Goal: Task Accomplishment & Management: Complete application form

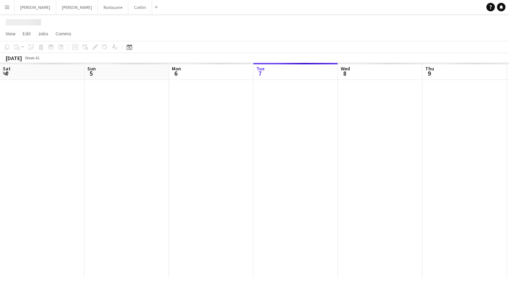
scroll to position [0, 169]
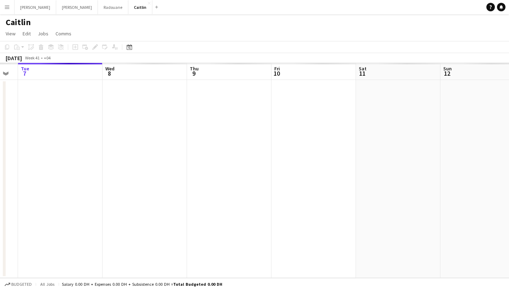
click at [65, 138] on app-calendar-viewport "Sat 4 Sun 5 Mon 6 Tue 7 Wed 8 Thu 9 Fri 10 Sat 11 Sun 12 Mon 13 Tue 14" at bounding box center [254, 170] width 509 height 215
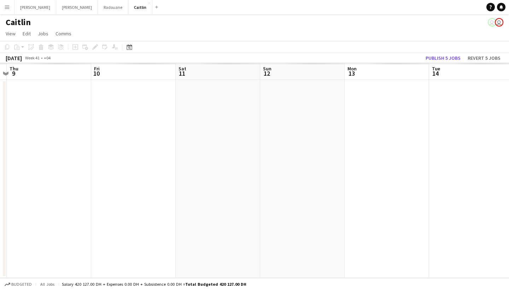
drag, startPoint x: 335, startPoint y: 101, endPoint x: 94, endPoint y: 122, distance: 242.1
click at [59, 131] on app-calendar-viewport "Mon 6 Tue 7 Wed 8 Thu 9 Fri 10 Sat 11 Sun 12 Mon 13 Tue 14 Wed 15 Thu 16" at bounding box center [254, 170] width 509 height 215
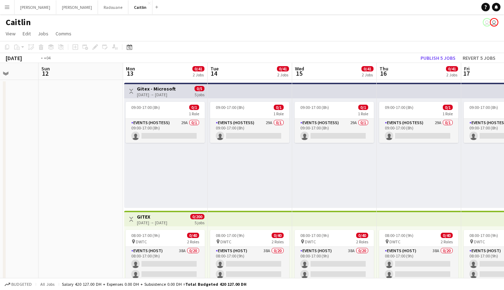
drag, startPoint x: 269, startPoint y: 120, endPoint x: 27, endPoint y: 149, distance: 243.2
click at [27, 149] on app-calendar-viewport "Thu 9 0/1 1 Job Fri 10 Sat 11 Sun 12 Mon 13 0/41 2 Jobs Tue 14 0/41 2 Jobs Wed …" at bounding box center [252, 201] width 504 height 276
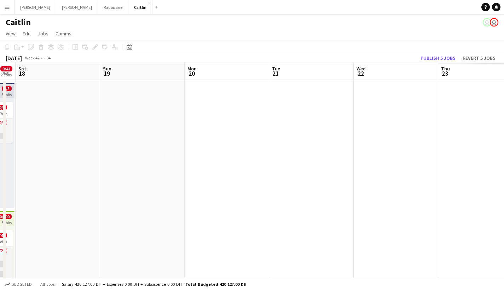
drag, startPoint x: 327, startPoint y: 123, endPoint x: 3, endPoint y: 157, distance: 326.1
click at [1, 159] on app-calendar-viewport "Wed 15 0/41 2 Jobs Thu 16 0/41 2 Jobs Fri 17 0/41 2 Jobs Sat 18 Sun 19 Mon 20 T…" at bounding box center [252, 201] width 504 height 276
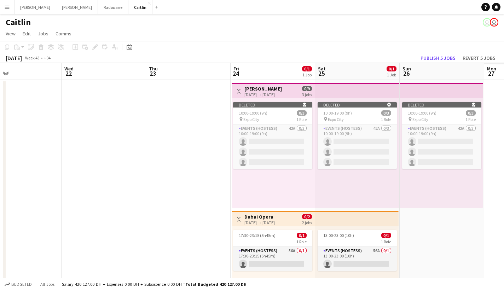
drag, startPoint x: 303, startPoint y: 127, endPoint x: 59, endPoint y: 157, distance: 245.8
click at [59, 157] on app-calendar-viewport "Sat 18 Sun 19 Mon 20 Tue 21 Wed 22 Thu 23 Fri 24 0/1 1 Job Sat 25 0/1 1 Job Sun…" at bounding box center [252, 201] width 504 height 276
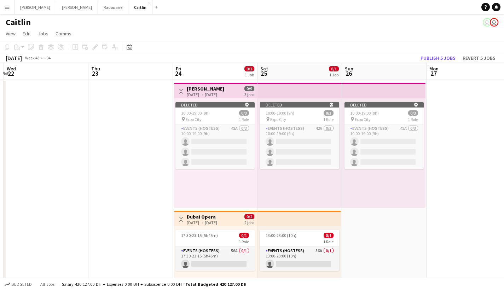
scroll to position [0, 230]
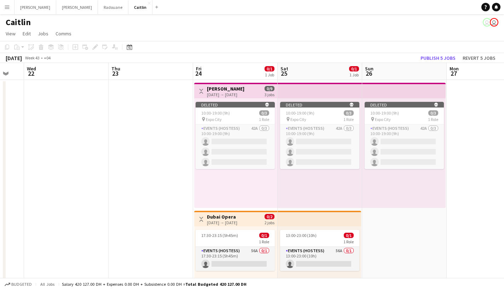
drag, startPoint x: 196, startPoint y: 147, endPoint x: 74, endPoint y: 137, distance: 122.4
click at [74, 137] on app-calendar-viewport "Sun 19 Mon 20 Tue 21 Wed 22 Thu 23 Fri 24 0/1 1 Job Sat 25 0/1 1 Job Sun 26 Mon…" at bounding box center [252, 201] width 504 height 276
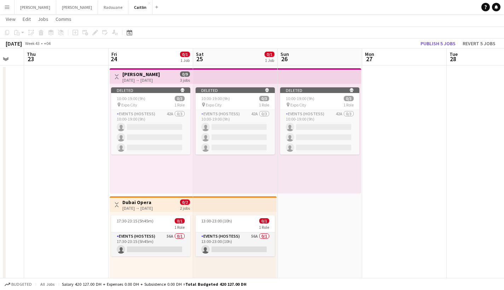
scroll to position [58, 0]
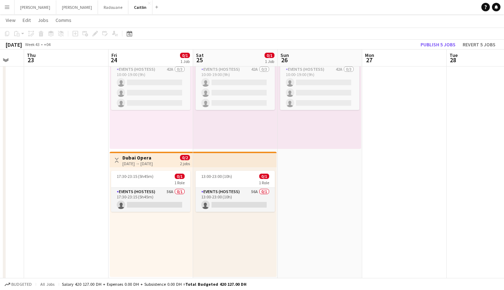
click at [184, 232] on div "17:30-23:15 (5h45m) 0/1 1 Role Events (Hostess) 56A 0/1 17:30-23:15 (5h45m) sin…" at bounding box center [151, 222] width 83 height 110
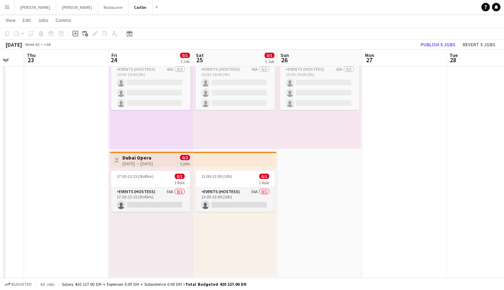
click at [210, 230] on div "13:00-23:00 (10h) 0/1 1 Role Events (Hostess) 56A 0/1 13:00-23:00 (10h) single-…" at bounding box center [234, 222] width 83 height 110
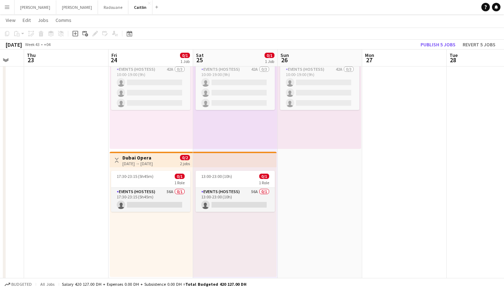
click at [160, 228] on div "17:30-23:15 (5h45m) 0/1 1 Role Events (Hostess) 56A 0/1 17:30-23:15 (5h45m) sin…" at bounding box center [151, 222] width 83 height 110
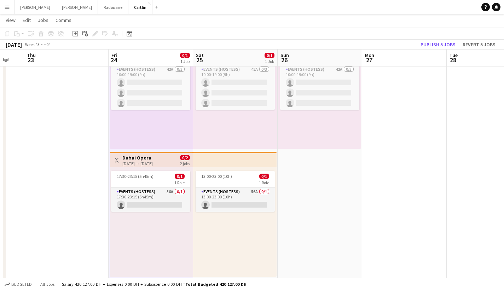
click at [74, 34] on icon "Add job" at bounding box center [75, 34] width 6 height 6
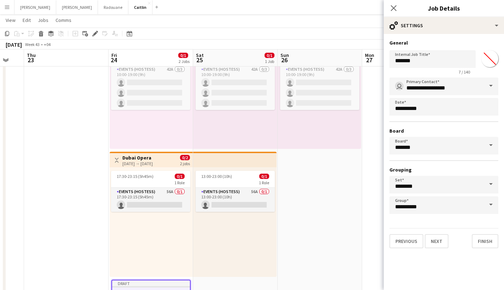
scroll to position [108, 0]
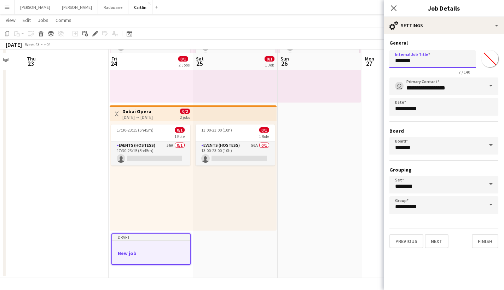
click at [420, 57] on input "*******" at bounding box center [432, 59] width 86 height 18
type input "**********"
click at [437, 234] on button "Next" at bounding box center [437, 241] width 24 height 14
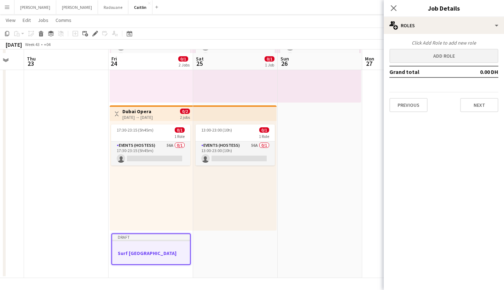
click at [423, 56] on button "Add role" at bounding box center [443, 56] width 109 height 14
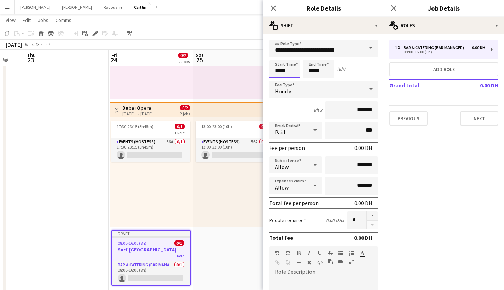
click at [279, 67] on input "*****" at bounding box center [284, 69] width 31 height 18
type input "*****"
click at [315, 65] on input "*****" at bounding box center [318, 69] width 31 height 18
click at [315, 66] on input "*****" at bounding box center [318, 69] width 31 height 18
click at [311, 68] on input "*****" at bounding box center [318, 69] width 31 height 18
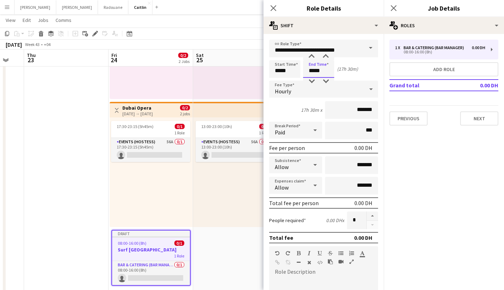
type input "*****"
click at [311, 85] on div "Hourly" at bounding box center [316, 89] width 95 height 17
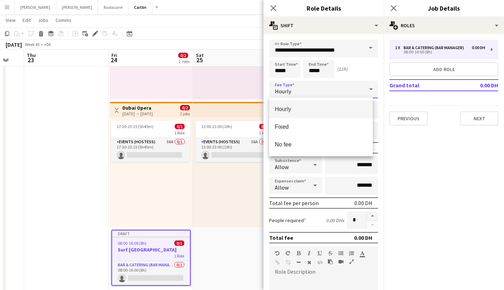
click at [306, 99] on div "Hourly Fixed No fee" at bounding box center [321, 127] width 104 height 59
click at [333, 104] on mat-option "Hourly" at bounding box center [321, 109] width 104 height 18
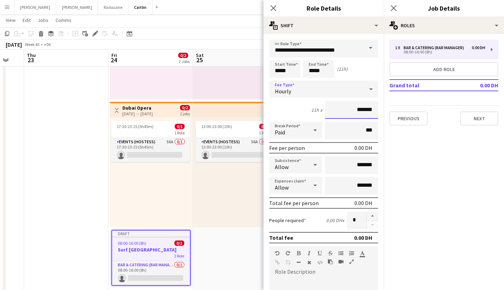
click at [350, 106] on input "*******" at bounding box center [351, 110] width 53 height 18
type input "****"
type input "*****"
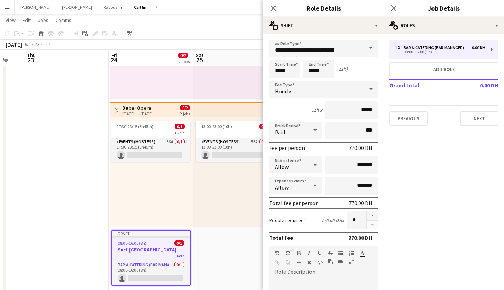
click at [338, 46] on input "**********" at bounding box center [323, 49] width 109 height 18
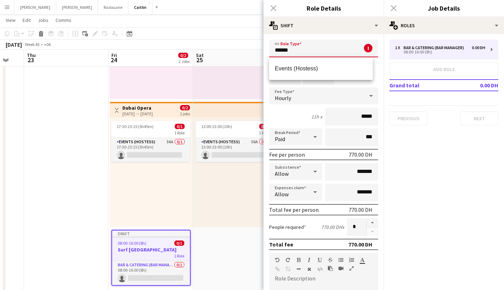
click at [333, 59] on div "Events (Hostess)" at bounding box center [321, 68] width 104 height 23
click at [334, 66] on span "Events (Hostess)" at bounding box center [321, 68] width 92 height 7
type input "**********"
type input "********"
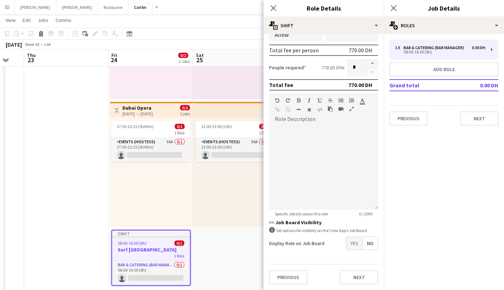
scroll to position [153, 0]
click at [367, 60] on button "button" at bounding box center [372, 63] width 11 height 9
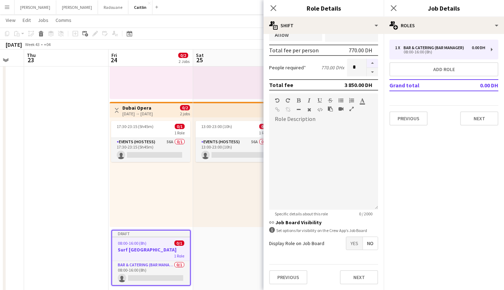
click at [367, 60] on button "button" at bounding box center [372, 63] width 11 height 9
type input "*"
click at [348, 237] on mat-button-toggle-group "Yes No" at bounding box center [362, 243] width 32 height 13
click at [348, 241] on span "Yes" at bounding box center [354, 243] width 16 height 13
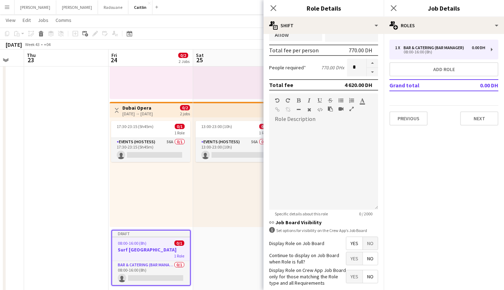
click at [348, 255] on span "Yes" at bounding box center [354, 258] width 16 height 13
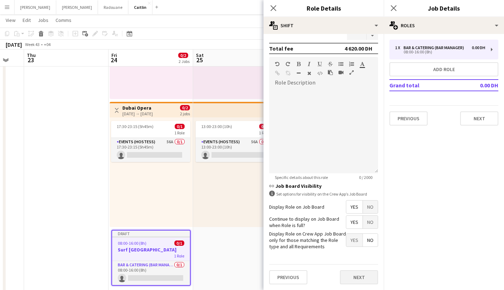
scroll to position [189, 0]
click at [345, 277] on button "Next" at bounding box center [359, 278] width 38 height 14
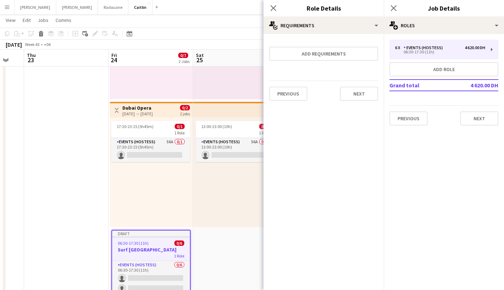
scroll to position [0, 0]
click at [353, 100] on button "Next" at bounding box center [359, 94] width 38 height 14
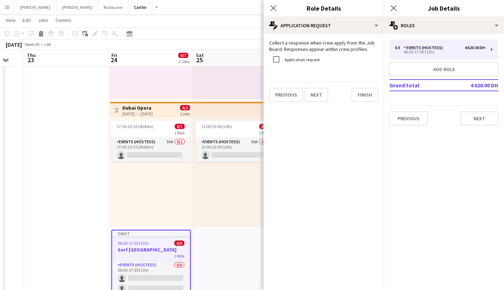
click at [353, 95] on button "Finish" at bounding box center [365, 95] width 27 height 14
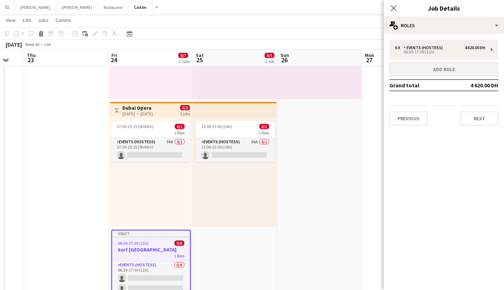
click at [417, 65] on button "Add role" at bounding box center [443, 69] width 109 height 14
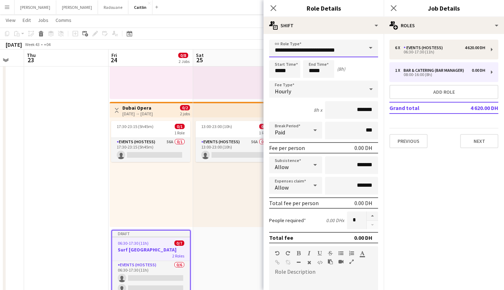
click at [339, 46] on input "**********" at bounding box center [323, 49] width 109 height 18
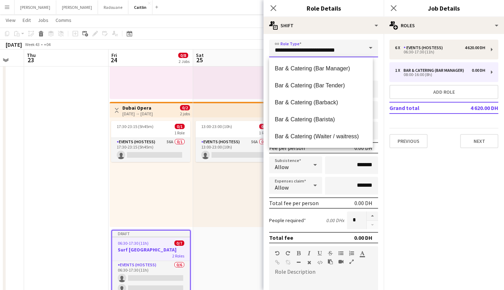
click at [339, 46] on input "**********" at bounding box center [323, 49] width 109 height 18
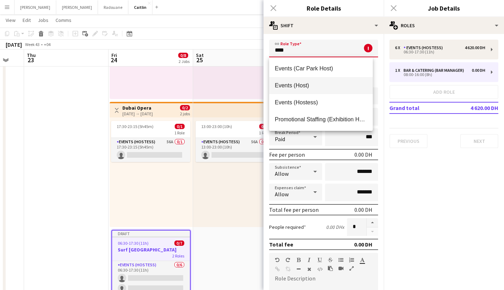
click at [322, 80] on mat-option "Events (Host)" at bounding box center [321, 85] width 104 height 17
type input "**********"
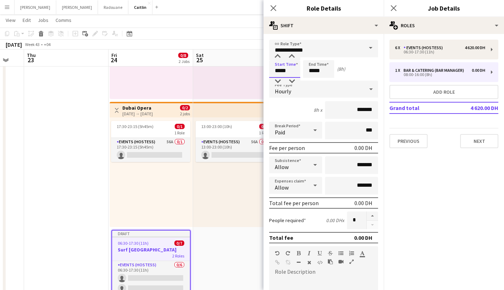
click at [280, 68] on input "*****" at bounding box center [284, 69] width 31 height 18
type input "*****"
click at [314, 67] on input "*****" at bounding box center [318, 69] width 31 height 18
type input "*****"
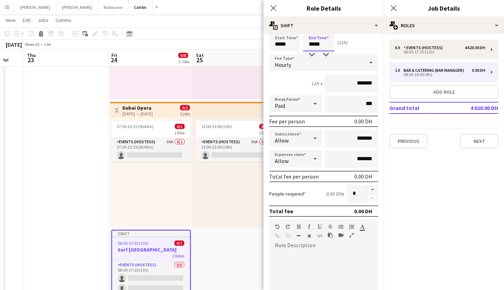
scroll to position [14, 0]
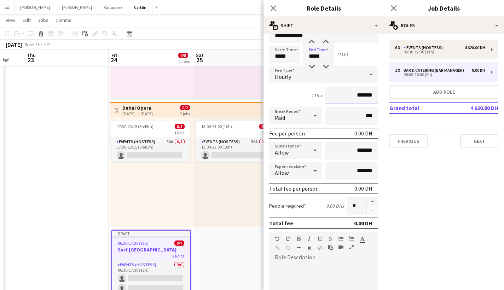
click at [352, 91] on input "*******" at bounding box center [351, 96] width 53 height 18
type input "****"
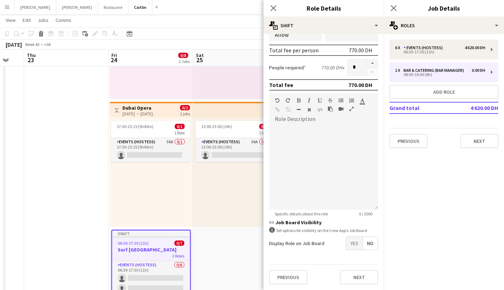
type input "*****"
click at [350, 239] on span "Yes" at bounding box center [354, 243] width 16 height 13
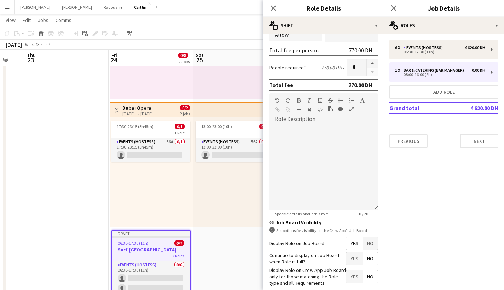
click at [350, 254] on span "Yes" at bounding box center [354, 258] width 16 height 13
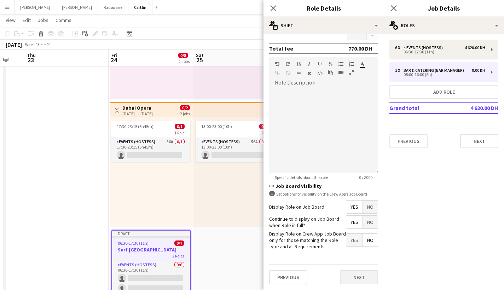
scroll to position [189, 0]
click at [354, 271] on button "Next" at bounding box center [359, 278] width 38 height 14
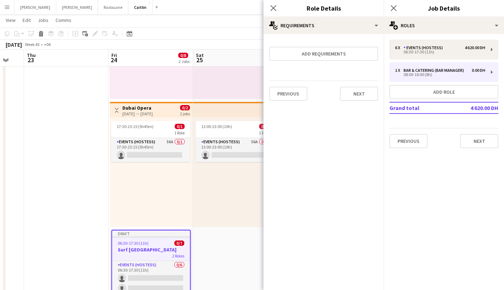
scroll to position [0, 0]
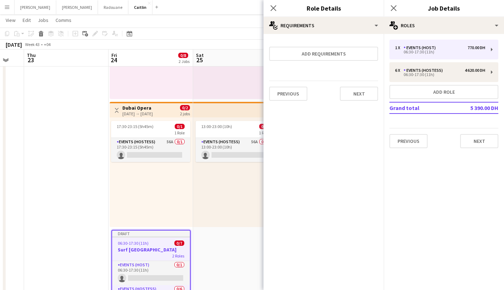
click at [360, 86] on div "Previous Next" at bounding box center [323, 94] width 109 height 26
click at [360, 88] on button "Next" at bounding box center [359, 94] width 38 height 14
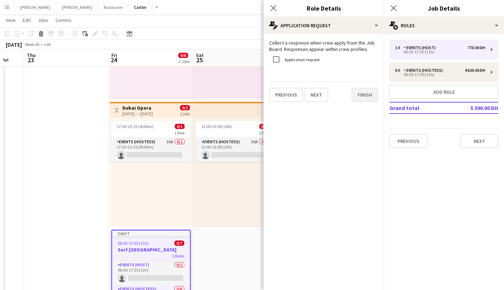
click at [358, 95] on button "Finish" at bounding box center [365, 95] width 27 height 14
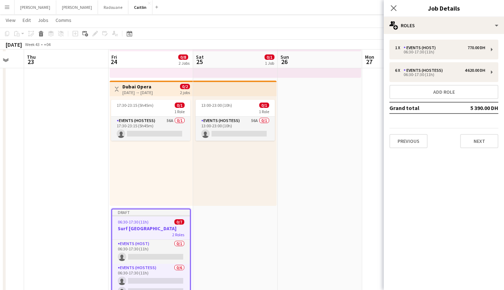
scroll to position [135, 0]
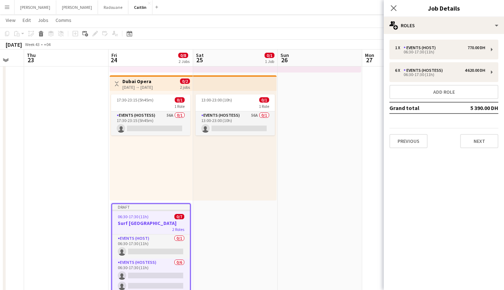
click at [474, 130] on div "Previous Next" at bounding box center [443, 138] width 109 height 20
click at [474, 135] on button "Next" at bounding box center [479, 141] width 38 height 14
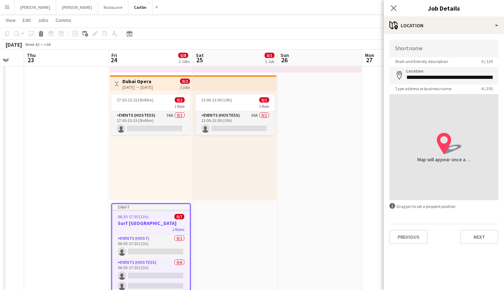
type input "**********"
click at [401, 97] on div "location-icon Created with Sketch. Map will appear once address has been added" at bounding box center [443, 147] width 109 height 106
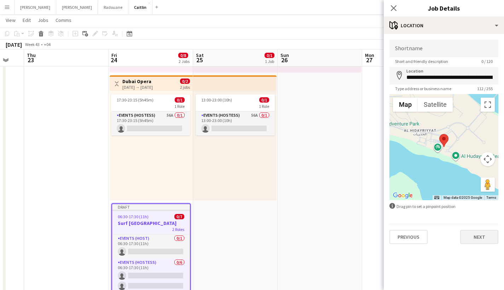
click at [481, 240] on button "Next" at bounding box center [479, 237] width 38 height 14
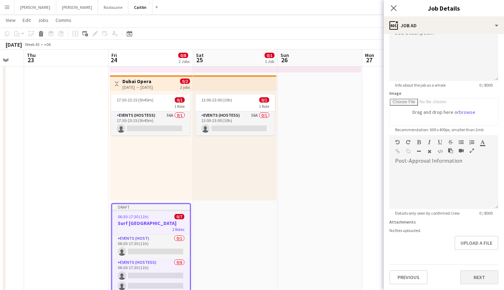
scroll to position [60, 0]
click at [473, 276] on button "Next" at bounding box center [479, 277] width 38 height 14
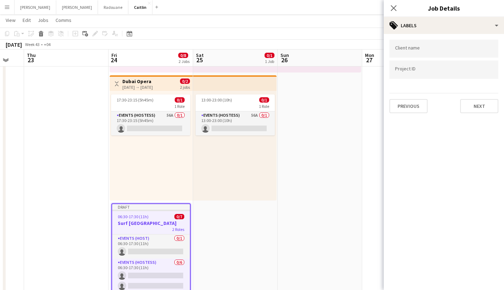
scroll to position [0, 0]
click at [471, 111] on button "Next" at bounding box center [479, 106] width 38 height 14
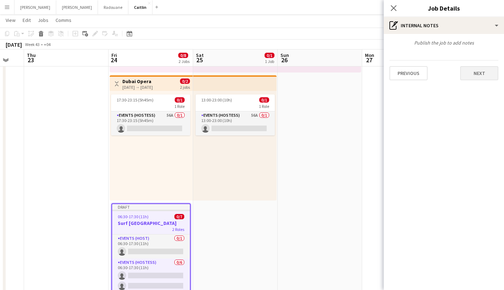
click at [478, 76] on button "Next" at bounding box center [479, 73] width 38 height 14
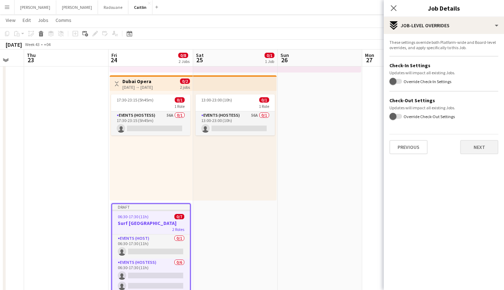
click at [481, 147] on button "Next" at bounding box center [479, 147] width 38 height 14
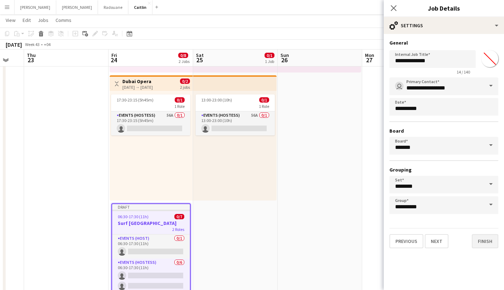
click at [480, 245] on button "Finish" at bounding box center [485, 241] width 27 height 14
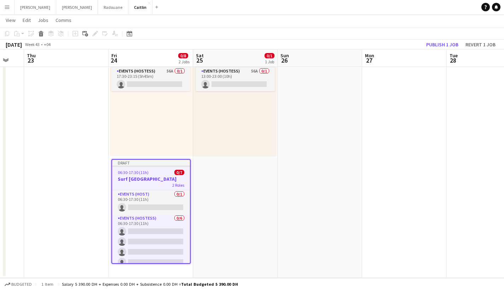
scroll to position [179, 0]
click at [157, 162] on div "Draft" at bounding box center [151, 163] width 78 height 6
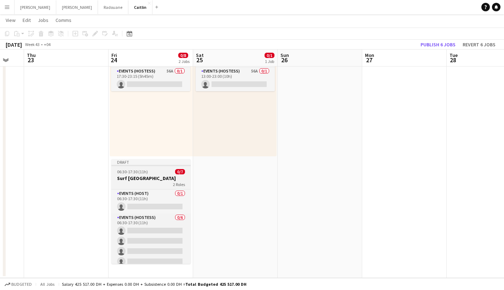
click at [157, 162] on div "Draft" at bounding box center [150, 162] width 79 height 6
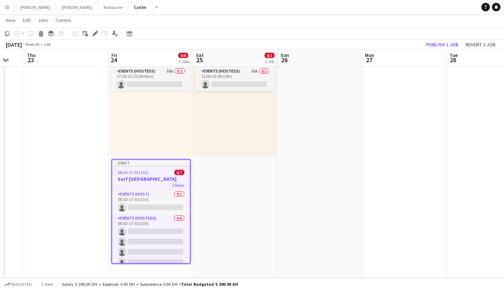
click at [230, 176] on app-date-cell "Deleted skull 10:00-19:00 (9h) 0/3 pin Expo City 1 Role Events (Hostess) 42A 0/…" at bounding box center [235, 89] width 85 height 378
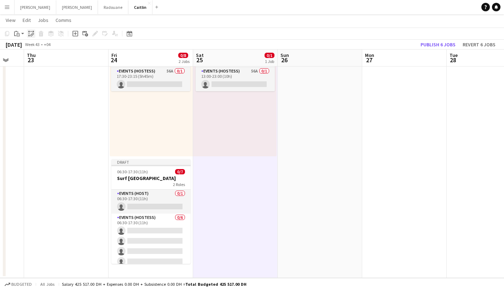
click at [32, 33] on icon "Paste linked Job" at bounding box center [31, 34] width 6 height 6
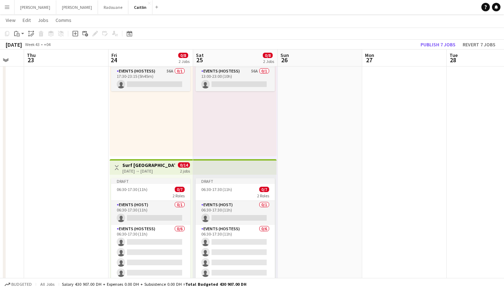
click at [299, 174] on app-date-cell "Deleted skull 10:00-19:00 (9h) 0/3 pin Expo City 1 Role Events (Hostess) 42A 0/…" at bounding box center [320, 93] width 85 height 387
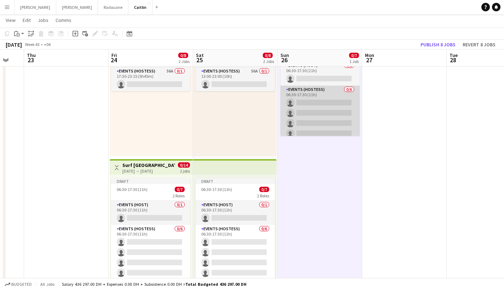
click at [343, 94] on app-card-role "Events (Hostess) 0/6 06:30-17:30 (11h) single-neutral-actions single-neutral-ac…" at bounding box center [319, 123] width 79 height 75
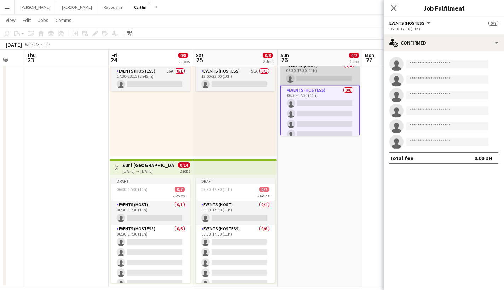
click at [324, 78] on app-card-role "Events (Host) 0/1 06:30-17:30 (11h) single-neutral-actions" at bounding box center [319, 74] width 79 height 24
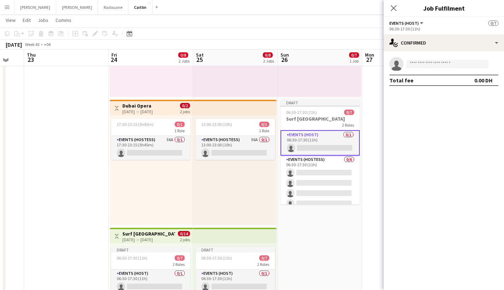
scroll to position [110, 0]
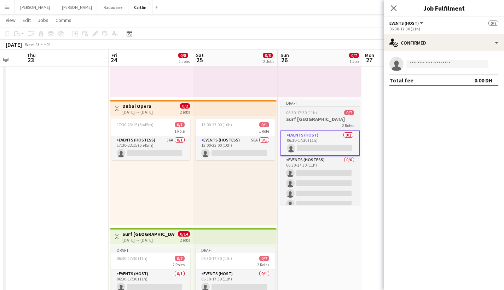
click at [311, 114] on span "06:30-17:30 (11h)" at bounding box center [301, 112] width 31 height 5
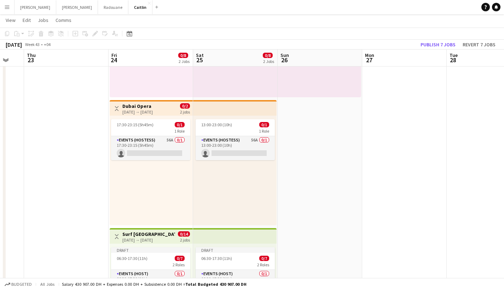
click at [245, 241] on app-top-bar at bounding box center [234, 236] width 83 height 16
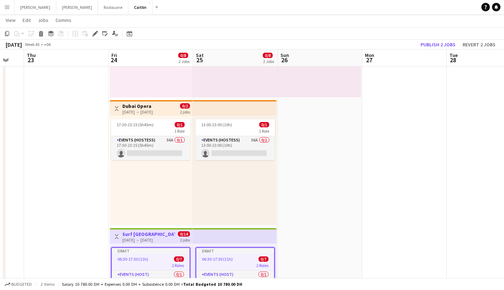
click at [306, 237] on app-date-cell "Deleted skull 10:00-19:00 (9h) 0/3 pin Expo City 1 Role Events (Hostess) 42A 0/…" at bounding box center [320, 162] width 85 height 387
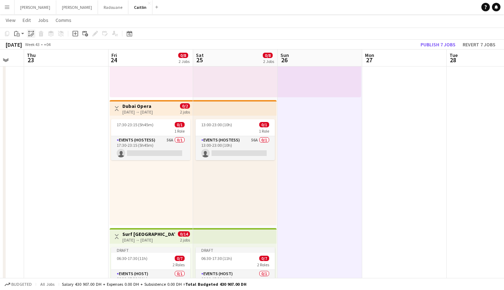
click at [34, 33] on div "Paste linked Job" at bounding box center [31, 33] width 8 height 8
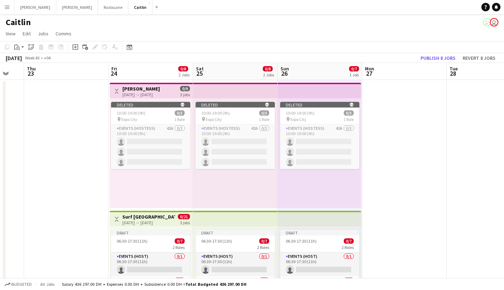
scroll to position [0, 0]
click at [116, 89] on app-icon "Toggle View" at bounding box center [116, 91] width 5 height 5
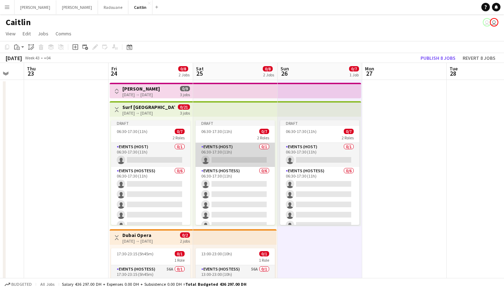
click at [230, 146] on app-card-role "Events (Host) 0/1 06:30-17:30 (11h) single-neutral-actions" at bounding box center [235, 155] width 79 height 24
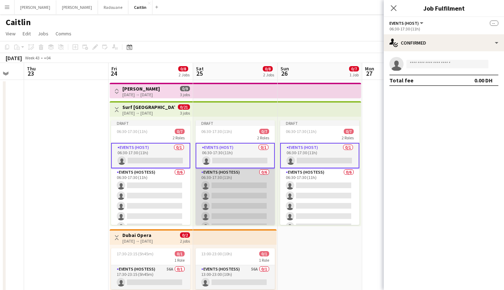
click at [233, 176] on app-card-role "Events (Hostess) 0/6 06:30-17:30 (11h) single-neutral-actions single-neutral-ac…" at bounding box center [235, 205] width 79 height 75
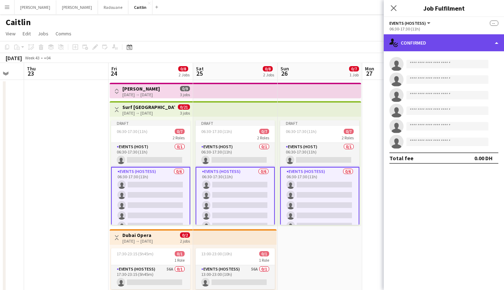
click at [440, 44] on div "single-neutral-actions-check-2 Confirmed" at bounding box center [444, 42] width 120 height 17
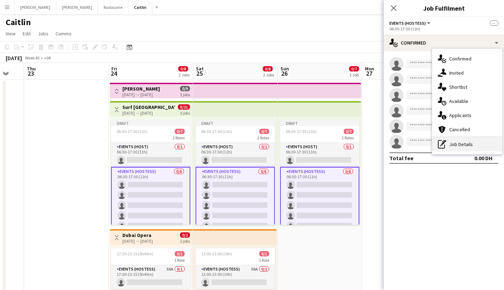
click at [456, 142] on div "pen-write Job Details" at bounding box center [467, 144] width 70 height 14
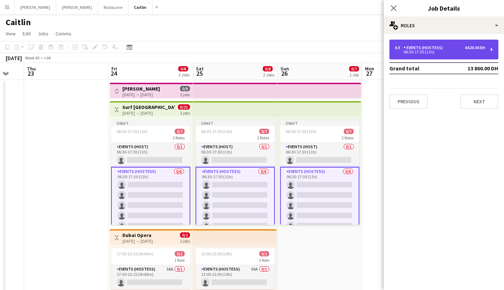
click at [428, 49] on div "Events (Hostess)" at bounding box center [425, 47] width 42 height 5
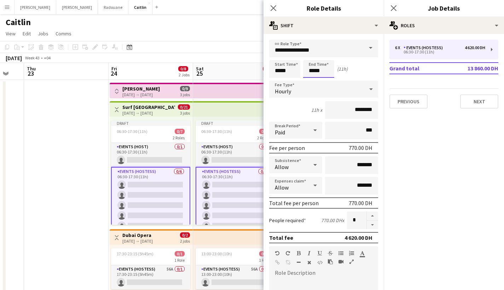
click at [314, 71] on input "*****" at bounding box center [318, 69] width 31 height 18
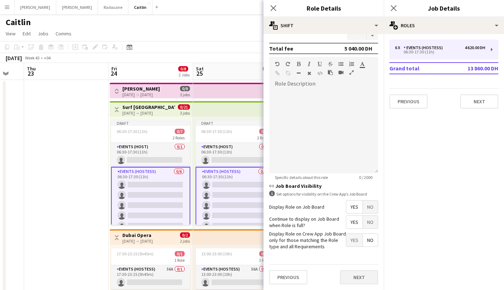
scroll to position [189, 0]
click at [354, 273] on button "Next" at bounding box center [359, 278] width 38 height 14
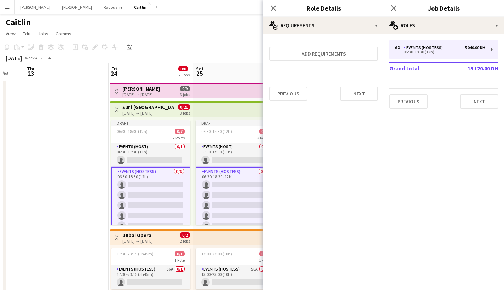
scroll to position [0, 0]
click at [297, 93] on button "Previous" at bounding box center [288, 94] width 38 height 14
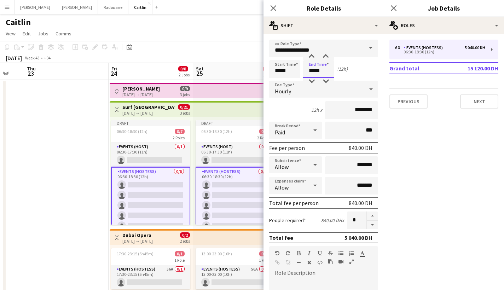
click at [314, 70] on input "*****" at bounding box center [318, 69] width 31 height 18
type input "*****"
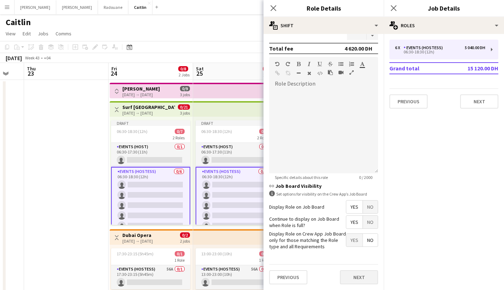
scroll to position [189, 0]
click at [358, 279] on button "Next" at bounding box center [359, 277] width 38 height 14
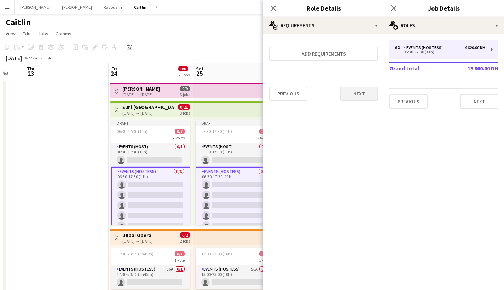
click at [371, 98] on button "Next" at bounding box center [359, 94] width 38 height 14
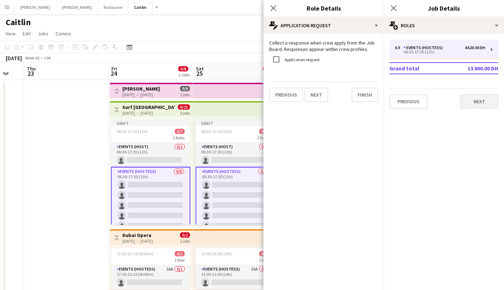
click at [478, 106] on button "Next" at bounding box center [479, 101] width 38 height 14
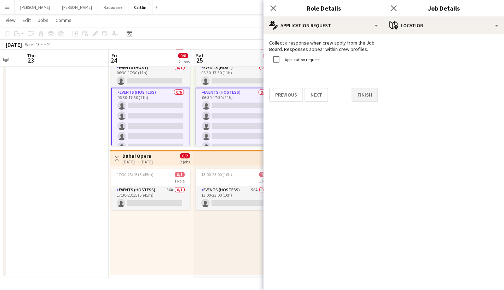
click at [364, 94] on button "Finish" at bounding box center [365, 95] width 27 height 14
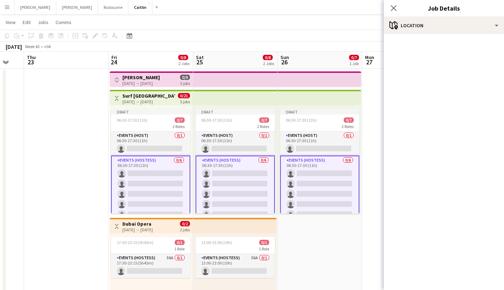
scroll to position [11, 0]
click at [396, 7] on icon "Close pop-in" at bounding box center [393, 8] width 7 height 7
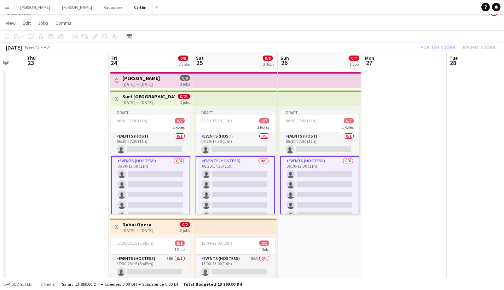
click at [383, 149] on app-date-cell at bounding box center [404, 207] width 85 height 277
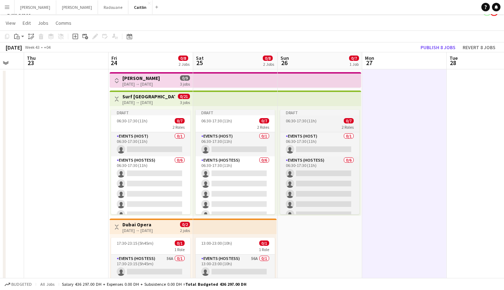
click at [284, 114] on div "Draft" at bounding box center [319, 113] width 79 height 6
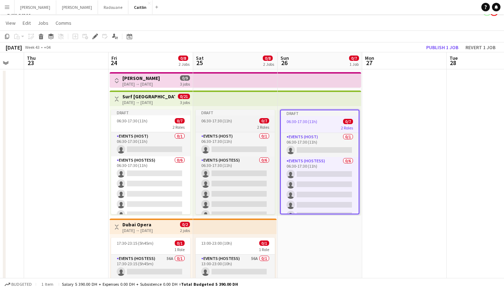
click at [213, 116] on app-job-card "Draft 06:30-17:30 (11h) 0/7 2 Roles Events (Host) 0/1 06:30-17:30 (11h) single-…" at bounding box center [235, 162] width 79 height 105
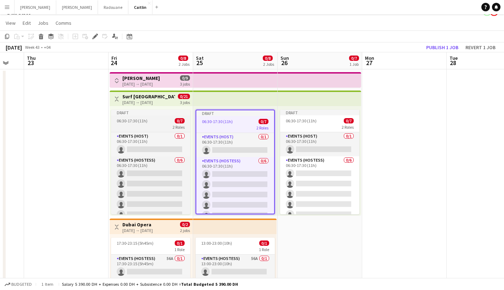
click at [176, 118] on span "0/7" at bounding box center [180, 120] width 10 height 5
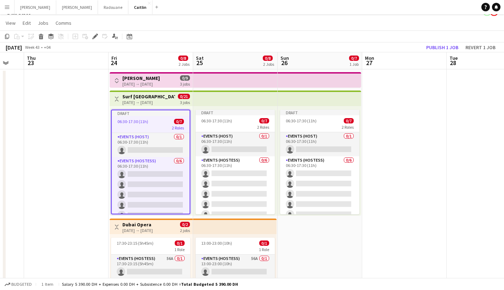
click at [169, 93] on div "Toggle View Surf [GEOGRAPHIC_DATA] [DATE] → [DATE] 0/21 3 jobs" at bounding box center [150, 99] width 77 height 12
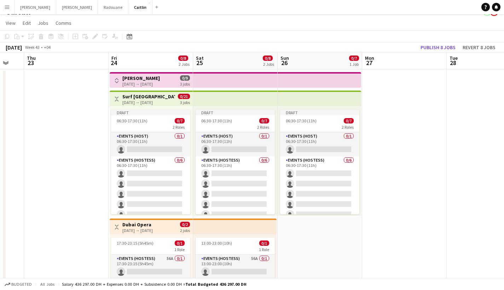
click at [318, 98] on app-top-bar at bounding box center [319, 99] width 83 height 16
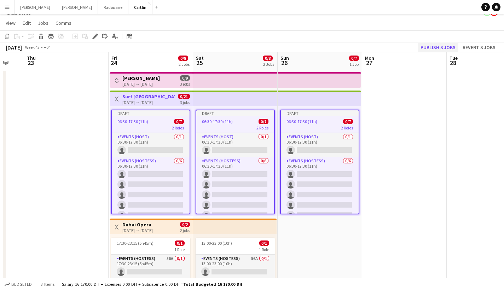
click at [437, 45] on button "Publish 3 jobs" at bounding box center [438, 47] width 41 height 9
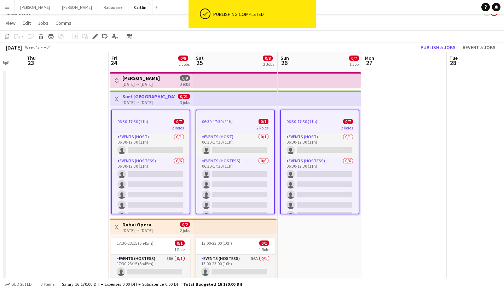
click at [166, 182] on app-card-role "Events (Hostess) 0/6 06:30-17:30 (11h) single-neutral-actions single-neutral-ac…" at bounding box center [151, 194] width 78 height 75
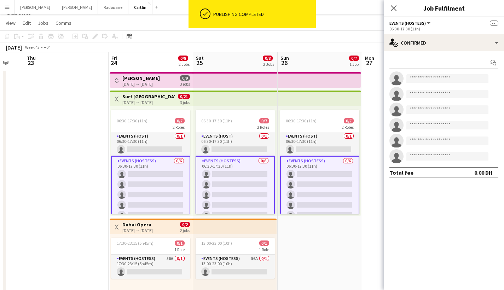
click at [458, 33] on app-options-switcher "Events (Hostess) All roles Events (Hostess) -- 06:30-17:30 (11h)" at bounding box center [444, 25] width 120 height 17
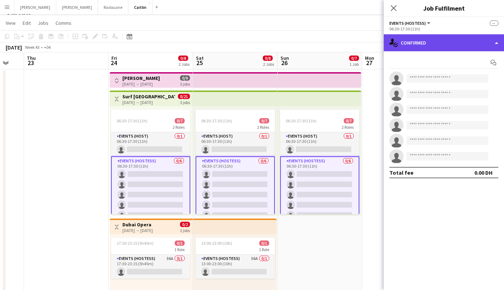
click at [459, 38] on div "single-neutral-actions-check-2 Confirmed" at bounding box center [444, 42] width 120 height 17
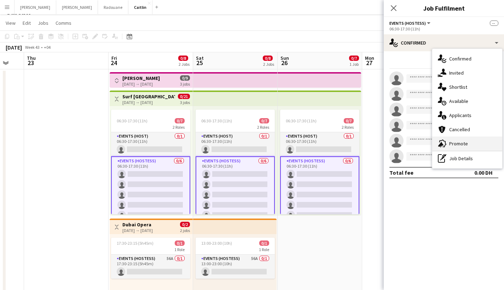
click at [473, 142] on div "advertising-megaphone Promote" at bounding box center [467, 144] width 70 height 14
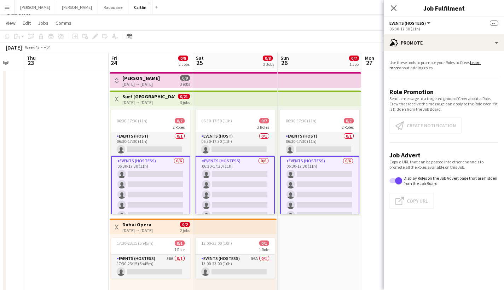
click at [154, 177] on app-card-role "Events (Hostess) 0/6 06:30-17:30 (11h) single-neutral-actions single-neutral-ac…" at bounding box center [150, 194] width 79 height 77
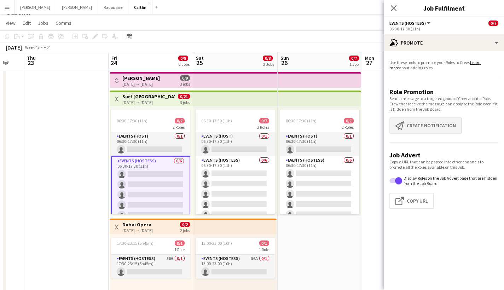
click at [412, 120] on button "Create notification Create notification" at bounding box center [425, 125] width 72 height 16
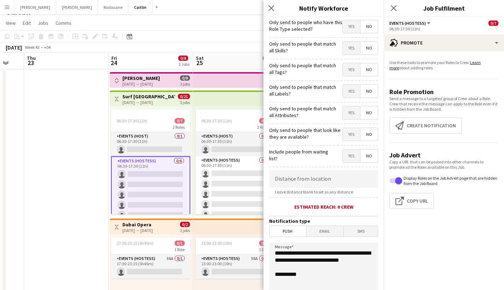
scroll to position [79, 0]
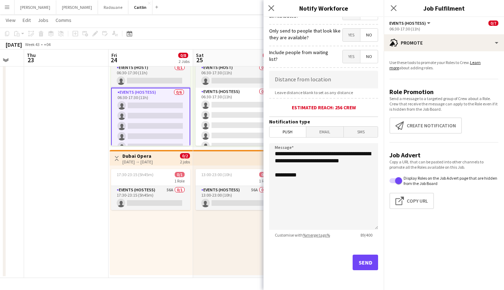
click at [361, 263] on button "Send" at bounding box center [365, 263] width 25 height 16
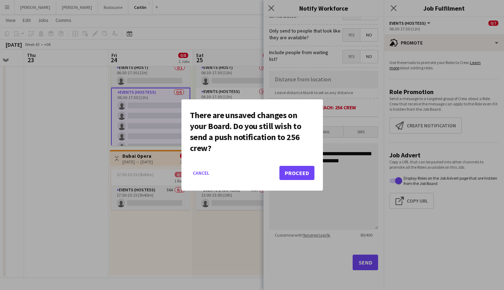
scroll to position [0, 0]
click at [292, 173] on button "Proceed" at bounding box center [296, 173] width 35 height 14
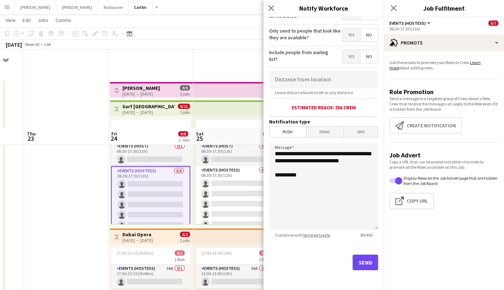
scroll to position [79, 0]
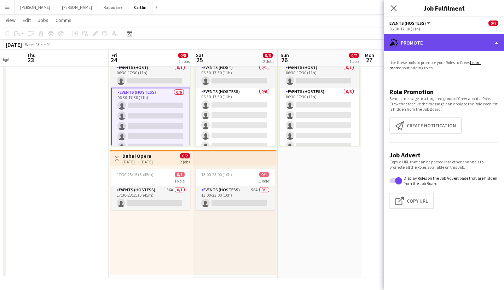
click at [442, 45] on div "advertising-megaphone Promote" at bounding box center [444, 42] width 120 height 17
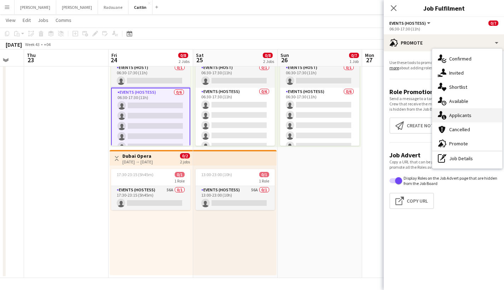
click at [465, 114] on span "Applicants" at bounding box center [460, 115] width 22 height 6
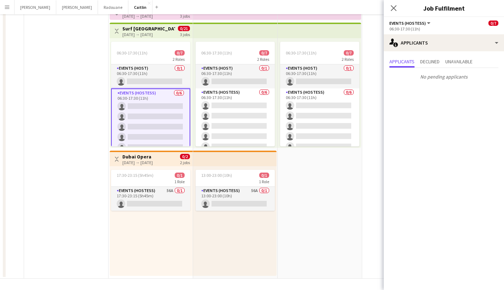
scroll to position [0, 0]
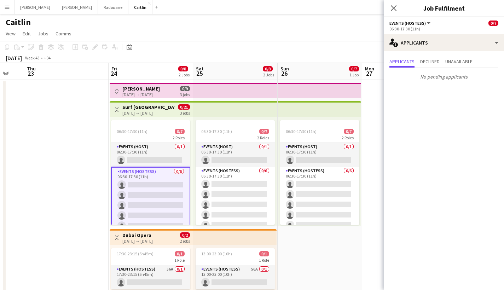
click at [149, 175] on app-card-role "Events (Hostess) 0/6 06:30-17:30 (11h) single-neutral-actions single-neutral-ac…" at bounding box center [150, 205] width 79 height 77
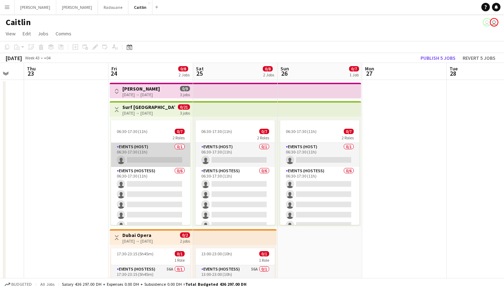
click at [155, 149] on app-card-role "Events (Host) 0/1 06:30-17:30 (11h) single-neutral-actions" at bounding box center [150, 155] width 79 height 24
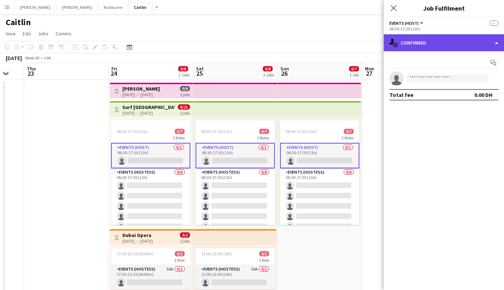
click at [410, 45] on div "single-neutral-actions-check-2 Confirmed" at bounding box center [444, 42] width 120 height 17
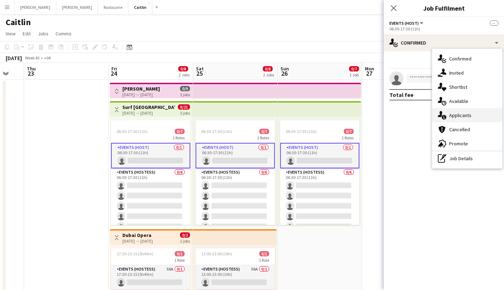
click at [468, 115] on span "Applicants" at bounding box center [460, 115] width 22 height 6
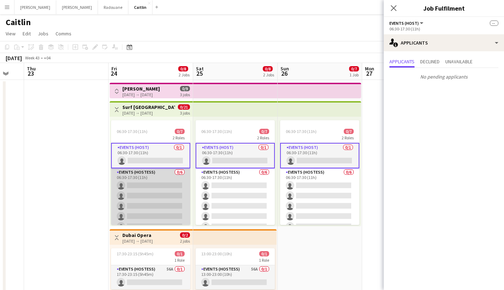
click at [169, 175] on app-card-role "Events (Hostess) 0/6 06:30-17:30 (11h) single-neutral-actions single-neutral-ac…" at bounding box center [150, 205] width 79 height 75
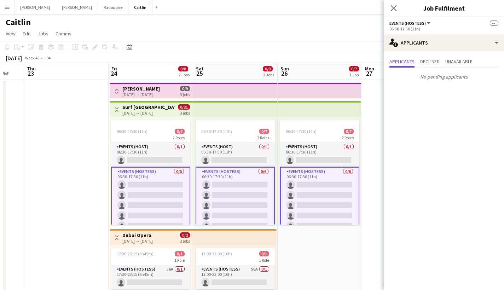
click at [275, 85] on app-top-bar at bounding box center [235, 91] width 85 height 16
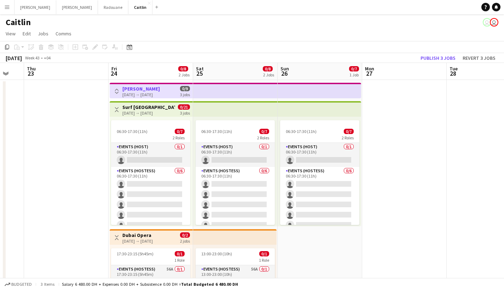
click at [174, 91] on div "Toggle View [PERSON_NAME] [DATE] → [DATE] 0/9 3 jobs" at bounding box center [150, 91] width 77 height 12
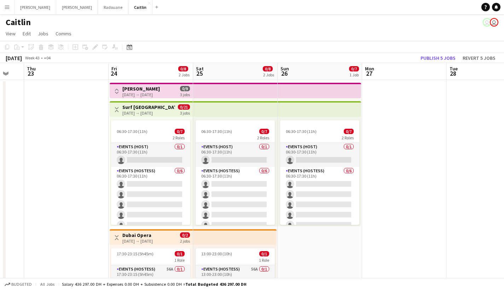
click at [175, 89] on div "Toggle View [PERSON_NAME] [DATE] → [DATE] 0/9 3 jobs" at bounding box center [150, 91] width 77 height 12
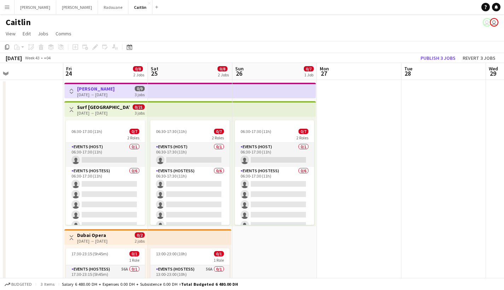
scroll to position [0, 224]
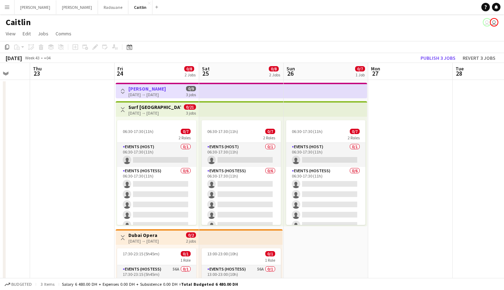
drag, startPoint x: 129, startPoint y: 86, endPoint x: 135, endPoint y: 107, distance: 22.1
click at [135, 107] on app-calendar-viewport "Mon 20 Tue 21 Wed 22 Thu 23 Fri 24 0/8 2 Jobs Sat 25 0/8 2 Jobs Sun 26 0/7 1 Jo…" at bounding box center [252, 210] width 504 height 294
click at [120, 93] on button "Toggle View" at bounding box center [122, 91] width 8 height 8
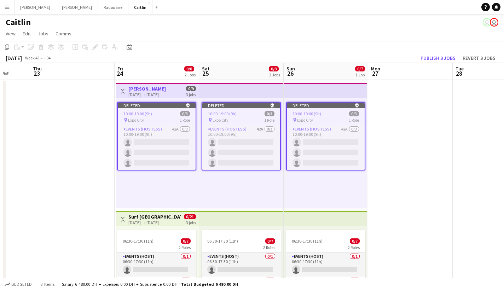
click at [132, 104] on div "Deleted skull" at bounding box center [157, 106] width 78 height 6
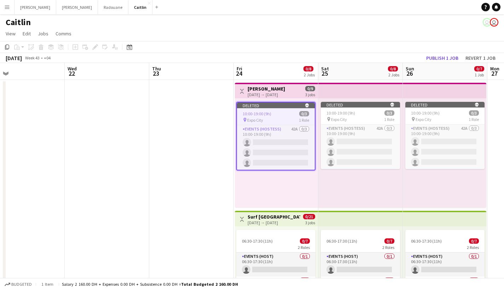
scroll to position [0, 201]
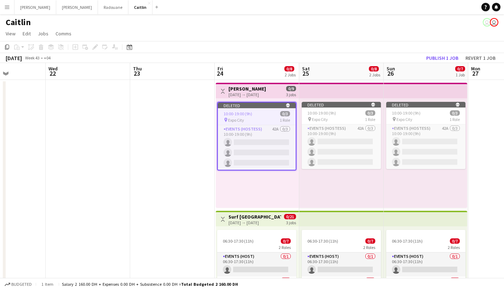
drag, startPoint x: 143, startPoint y: 94, endPoint x: 166, endPoint y: 112, distance: 29.2
click at [166, 112] on app-calendar-viewport "Sun 19 Mon 20 Tue 21 Wed 22 Thu 23 Fri 24 0/8 2 Jobs Sat 25 0/8 2 Jobs Sun 26 0…" at bounding box center [252, 265] width 504 height 404
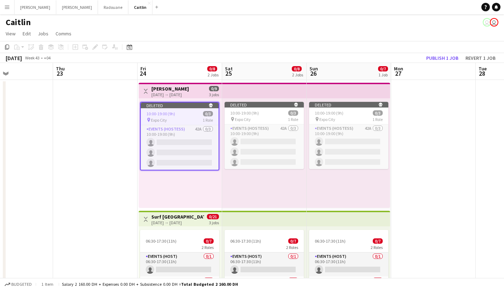
click at [238, 180] on div "Deleted skull 10:00-19:00 (9h) 0/3 pin Expo City 1 Role Events (Hostess) 42A 0/…" at bounding box center [264, 153] width 85 height 110
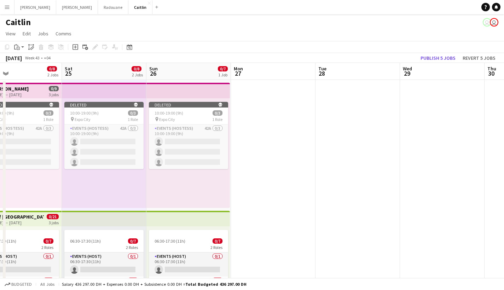
scroll to position [0, 235]
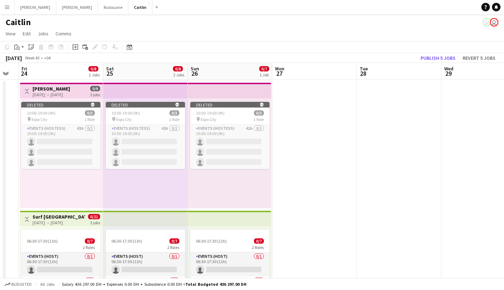
drag, startPoint x: 352, startPoint y: 172, endPoint x: 233, endPoint y: 149, distance: 121.0
click at [233, 149] on app-calendar-viewport "Tue 21 Wed 22 Thu 23 Fri 24 0/8 2 Jobs Sat 25 0/8 2 Jobs Sun 26 0/7 1 Job Mon 2…" at bounding box center [252, 265] width 504 height 404
click at [238, 93] on app-top-bar at bounding box center [229, 91] width 83 height 16
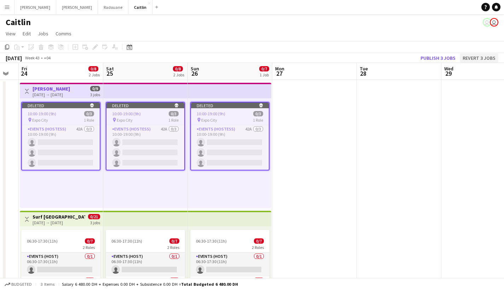
click at [480, 54] on button "Revert 3 jobs" at bounding box center [479, 57] width 39 height 9
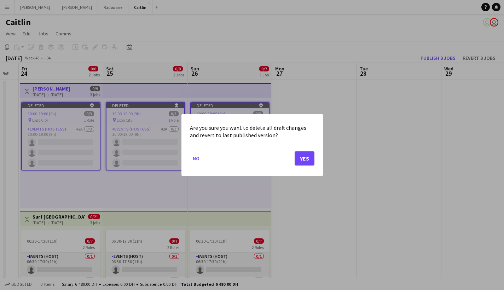
drag, startPoint x: 300, startPoint y: 158, endPoint x: 207, endPoint y: 160, distance: 93.0
click at [212, 159] on mat-dialog-actions "No Yes" at bounding box center [252, 161] width 124 height 30
click at [197, 162] on button "No" at bounding box center [196, 158] width 12 height 11
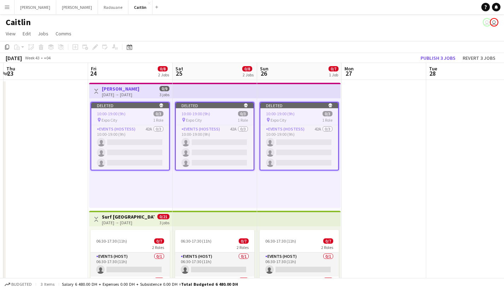
scroll to position [0, 151]
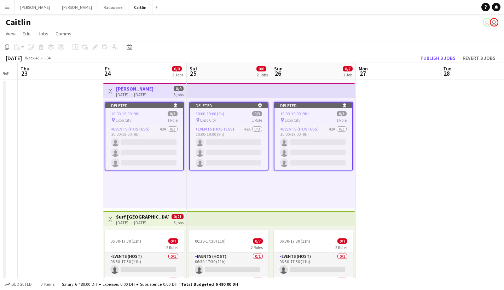
drag, startPoint x: 149, startPoint y: 152, endPoint x: 233, endPoint y: 162, distance: 84.0
click at [233, 162] on app-calendar-viewport "Tue 21 Wed 22 Thu 23 Fri 24 0/8 2 Jobs Sat 25 0/8 2 Jobs Sun 26 0/7 1 Job Mon 2…" at bounding box center [252, 265] width 504 height 404
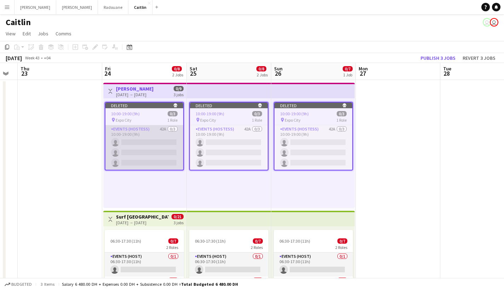
click at [159, 132] on app-card-role "Events (Hostess) 42A 0/3 10:00-19:00 (9h) single-neutral-actions single-neutral…" at bounding box center [144, 147] width 78 height 45
click at [154, 128] on app-card-role "Events (Hostess) 42A 0/3 10:00-19:00 (9h) single-neutral-actions single-neutral…" at bounding box center [144, 147] width 78 height 45
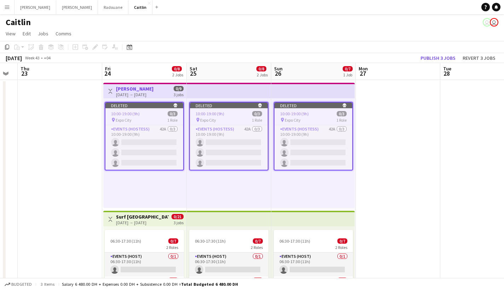
click at [234, 117] on div "pin Expo City 1 Role" at bounding box center [229, 120] width 78 height 6
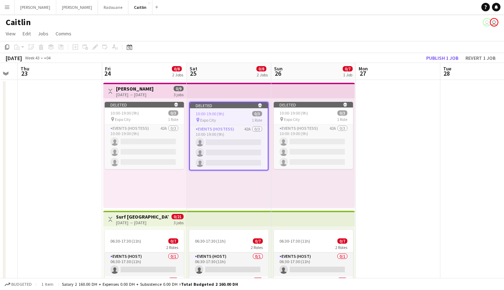
click at [153, 93] on div "[DATE] → [DATE]" at bounding box center [134, 94] width 37 height 5
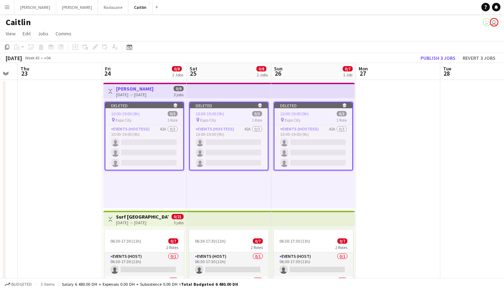
click at [110, 90] on app-icon "Toggle View" at bounding box center [110, 91] width 5 height 5
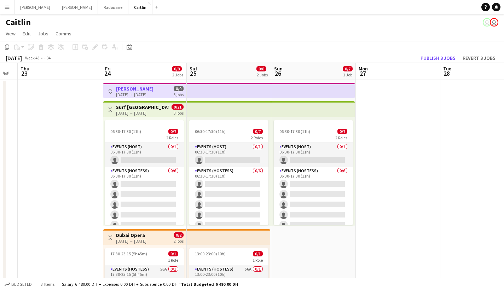
click at [178, 95] on div "3 jobs" at bounding box center [179, 94] width 10 height 6
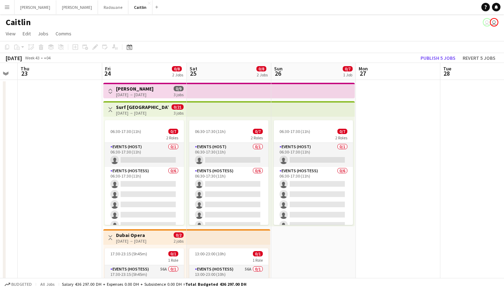
click at [123, 89] on h3 "[PERSON_NAME]" at bounding box center [134, 89] width 37 height 6
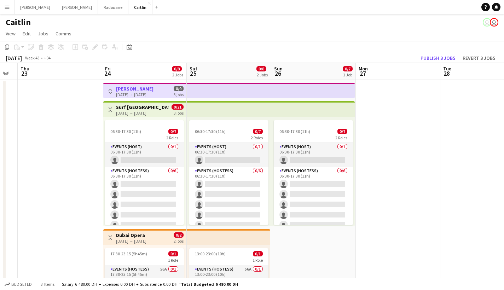
click at [117, 93] on div "[DATE] → [DATE]" at bounding box center [134, 94] width 37 height 5
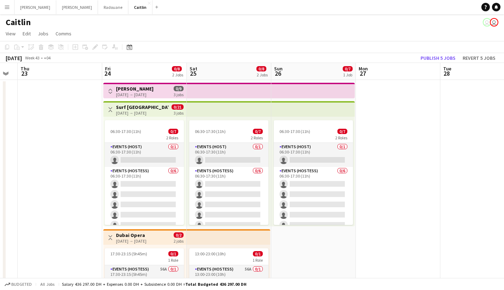
click at [110, 93] on app-icon "Toggle View" at bounding box center [110, 91] width 5 height 5
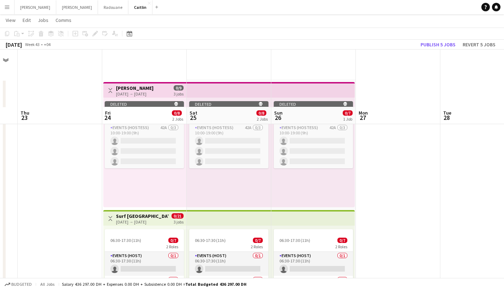
scroll to position [58, 0]
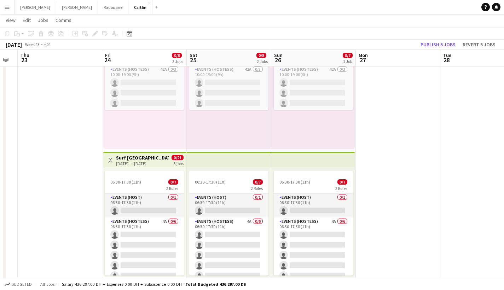
click at [6, 14] on app-page-menu "View Day view expanded Day view collapsed Month view Date picker Jump to [DATE]…" at bounding box center [252, 20] width 504 height 13
click at [151, 203] on app-card-role "Events (Host) 0/1 06:30-17:30 (11h) single-neutral-actions" at bounding box center [144, 205] width 79 height 24
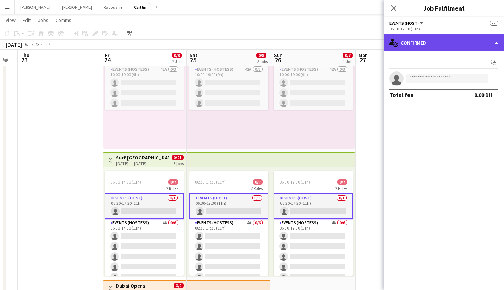
click at [446, 45] on div "single-neutral-actions-check-2 Confirmed" at bounding box center [444, 42] width 120 height 17
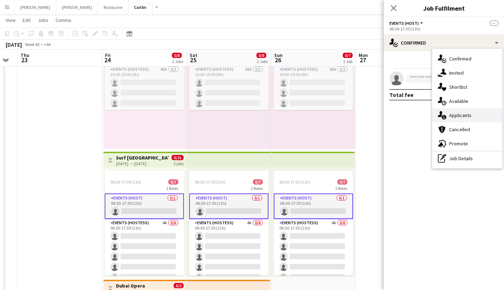
drag, startPoint x: 475, startPoint y: 104, endPoint x: 476, endPoint y: 122, distance: 18.1
click at [476, 122] on div "single-neutral-actions-check-2 Confirmed single-neutral-actions-share-1 Invited…" at bounding box center [467, 109] width 70 height 120
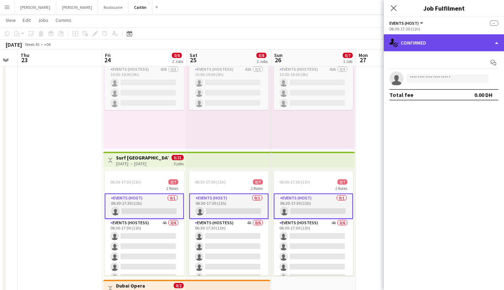
click at [439, 41] on div "single-neutral-actions-check-2 Confirmed" at bounding box center [444, 42] width 120 height 17
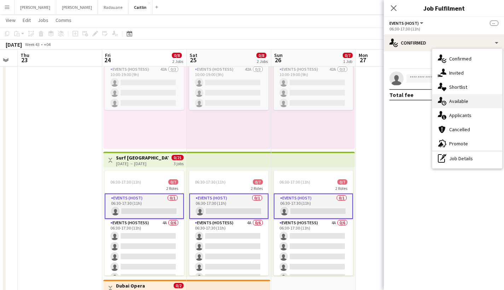
drag, startPoint x: 465, startPoint y: 123, endPoint x: 468, endPoint y: 104, distance: 20.0
click at [468, 104] on div "single-neutral-actions-check-2 Confirmed single-neutral-actions-share-1 Invited…" at bounding box center [467, 109] width 70 height 120
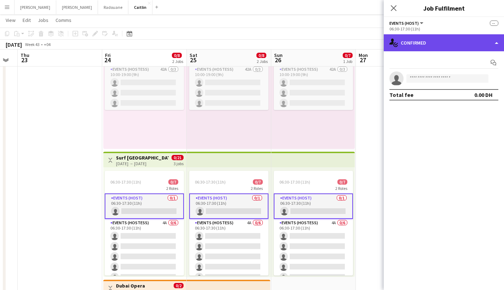
click at [439, 45] on div "single-neutral-actions-check-2 Confirmed" at bounding box center [444, 42] width 120 height 17
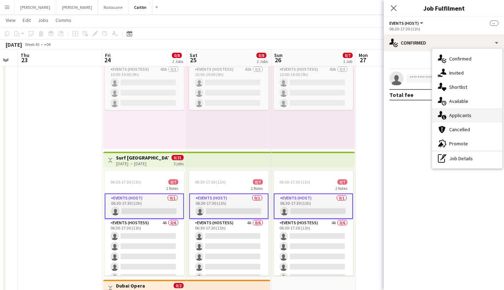
click at [462, 117] on span "Applicants" at bounding box center [460, 115] width 22 height 6
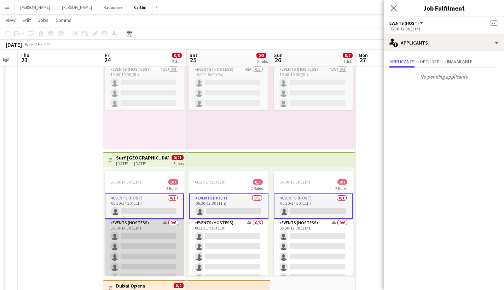
click at [157, 249] on app-card-role "Events (Hostess) 4A 0/6 06:30-17:30 (11h) single-neutral-actions single-neutral…" at bounding box center [144, 256] width 79 height 75
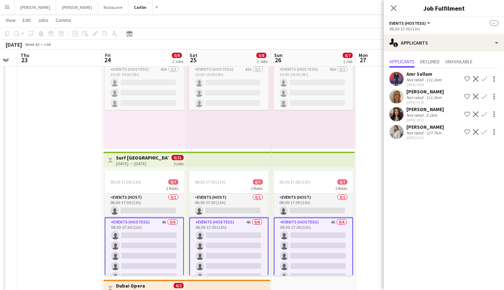
click at [437, 101] on div "[DATE] 14:10" at bounding box center [424, 102] width 37 height 5
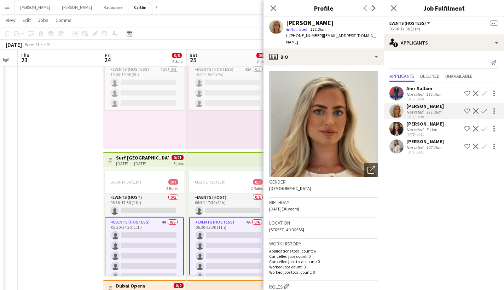
click at [415, 131] on div "Not rated" at bounding box center [415, 129] width 18 height 5
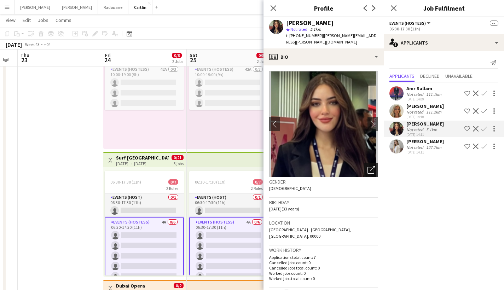
click at [367, 166] on icon "Open photos pop-in" at bounding box center [370, 169] width 7 height 7
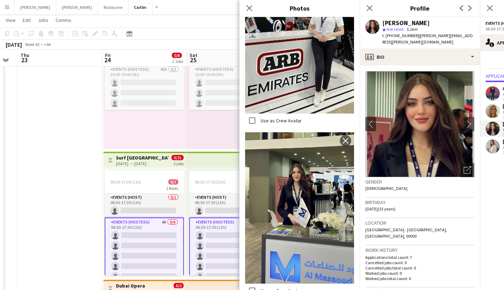
scroll to position [138, 0]
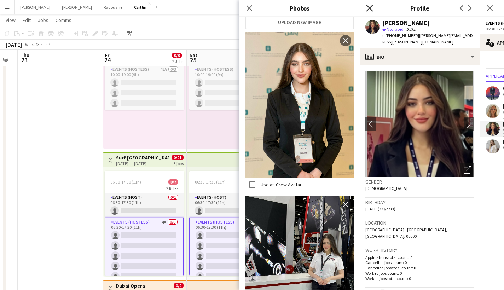
click at [372, 7] on icon "Close pop-in" at bounding box center [369, 8] width 7 height 7
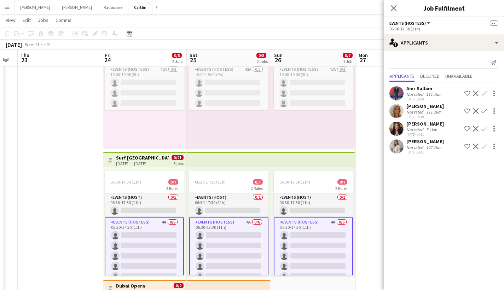
click at [420, 96] on div "Not rated" at bounding box center [415, 94] width 18 height 5
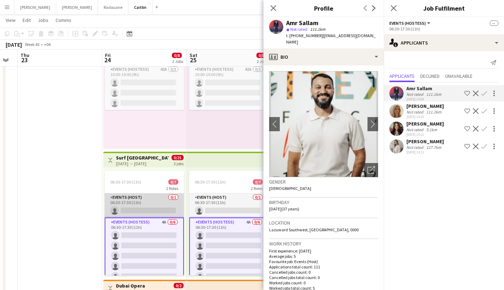
click at [167, 198] on app-card-role "Events (Host) 0/1 06:30-17:30 (11h) single-neutral-actions" at bounding box center [144, 205] width 79 height 24
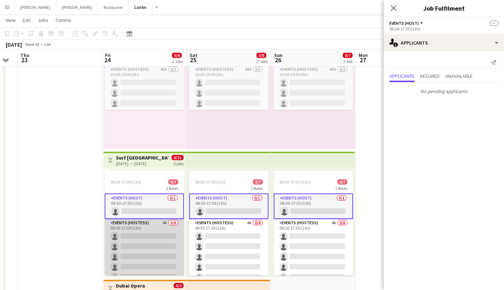
click at [147, 228] on app-card-role "Events (Hostess) 4A 0/6 06:30-17:30 (11h) single-neutral-actions single-neutral…" at bounding box center [144, 256] width 79 height 75
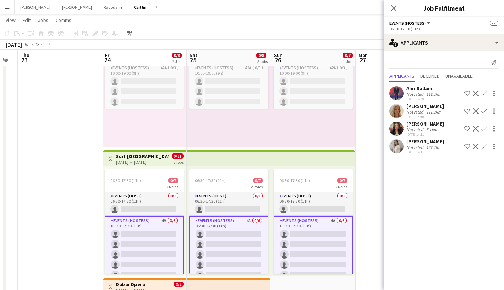
scroll to position [58, 0]
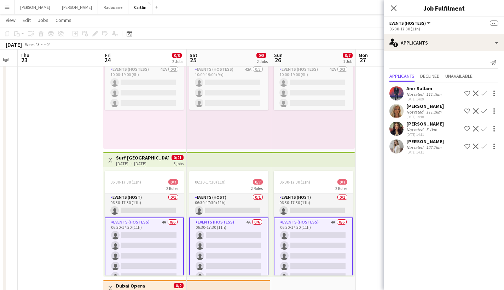
click at [428, 106] on div "[PERSON_NAME]" at bounding box center [424, 106] width 37 height 6
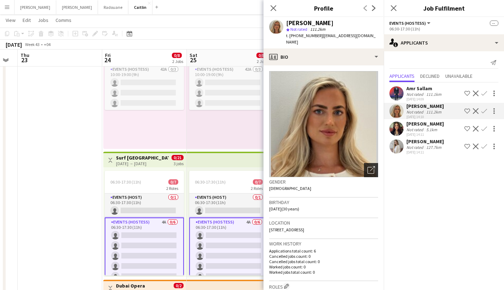
click at [367, 166] on icon "Open photos pop-in" at bounding box center [370, 169] width 7 height 7
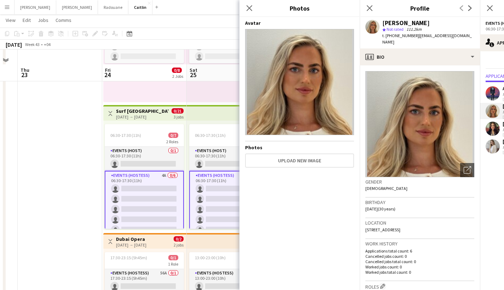
scroll to position [0, 0]
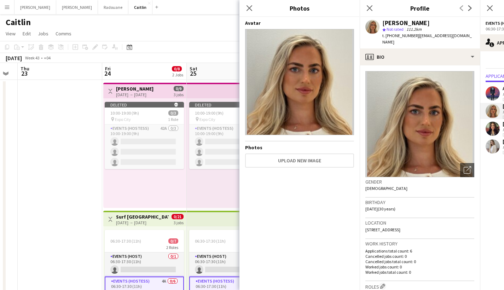
click at [374, 11] on div "Close pop-in" at bounding box center [370, 8] width 20 height 16
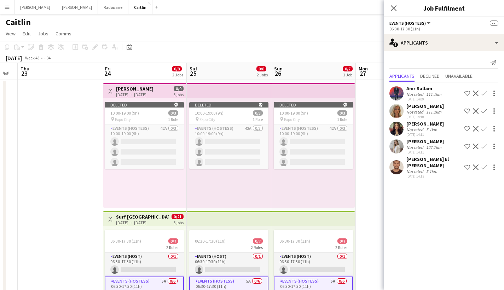
click at [428, 160] on div "[PERSON_NAME] El [PERSON_NAME]" at bounding box center [433, 162] width 55 height 13
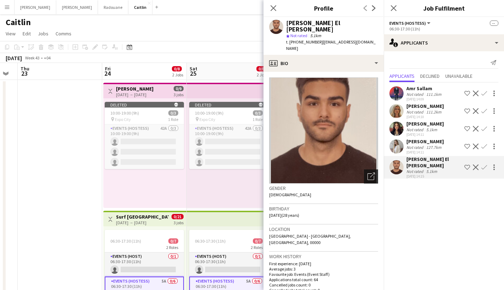
click at [367, 173] on icon "Open photos pop-in" at bounding box center [370, 176] width 7 height 7
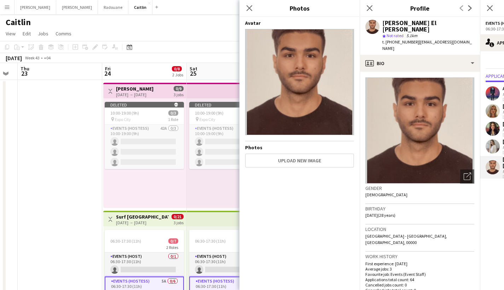
click at [364, 10] on div "Close pop-in" at bounding box center [370, 8] width 20 height 16
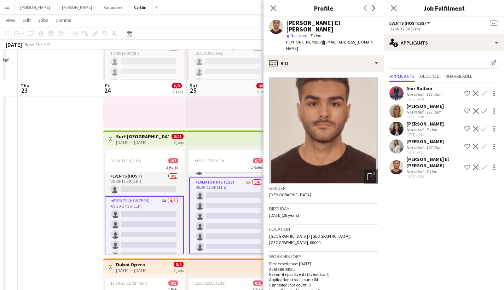
scroll to position [110, 0]
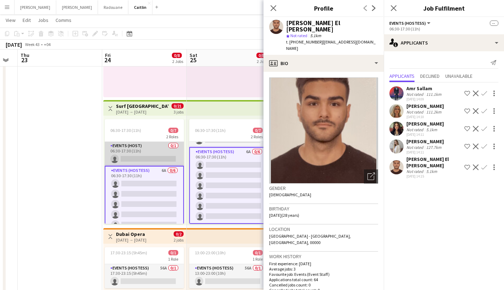
click at [152, 150] on app-card-role "Events (Host) 0/1 06:30-17:30 (11h) single-neutral-actions" at bounding box center [144, 154] width 79 height 24
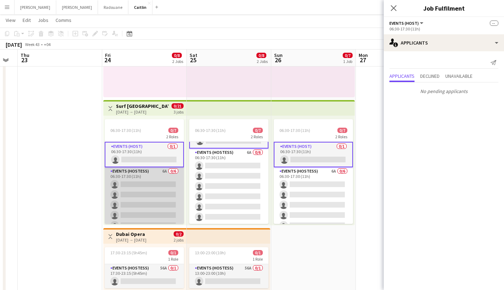
click at [146, 176] on app-card-role "Events (Hostess) 6A 0/6 06:30-17:30 (11h) single-neutral-actions single-neutral…" at bounding box center [144, 204] width 79 height 75
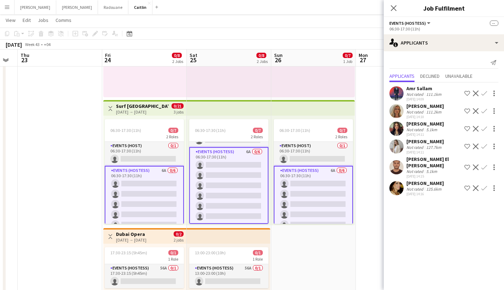
scroll to position [109, 0]
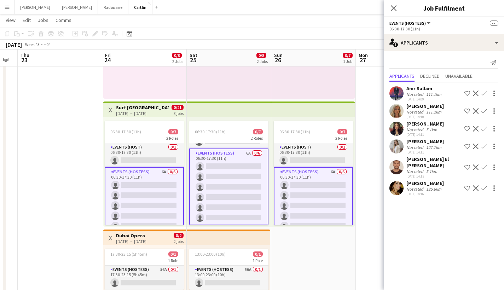
click at [422, 186] on div "Not rated" at bounding box center [415, 188] width 18 height 5
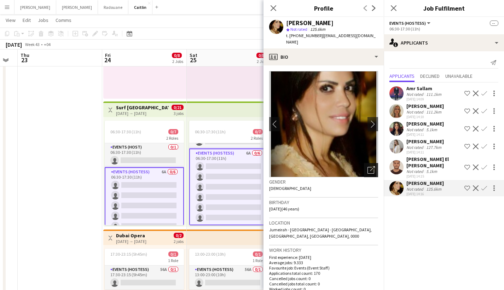
click at [364, 163] on div "Open photos pop-in" at bounding box center [371, 170] width 14 height 14
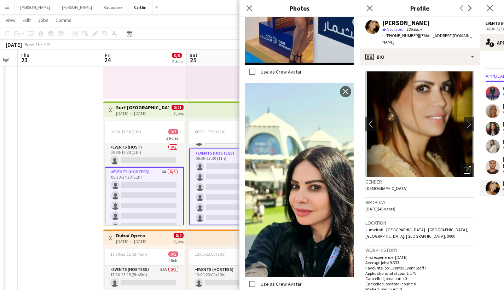
scroll to position [2806, 0]
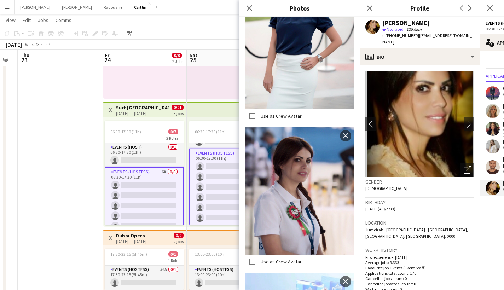
click at [365, 11] on div "Close pop-in" at bounding box center [370, 8] width 20 height 16
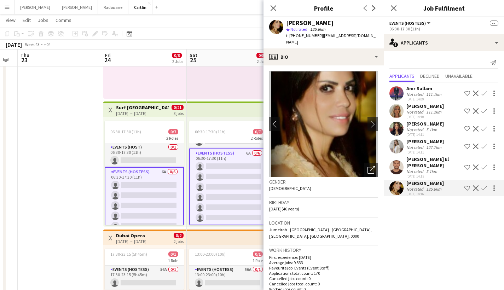
click at [422, 89] on div "Amr Sallam" at bounding box center [424, 88] width 36 height 6
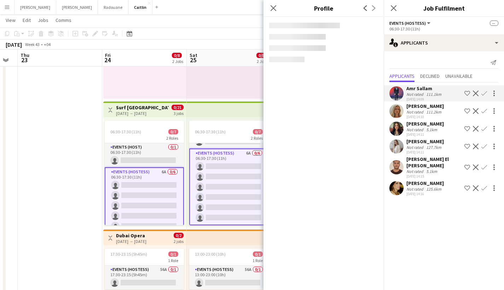
click at [422, 108] on div "[PERSON_NAME]" at bounding box center [424, 106] width 37 height 6
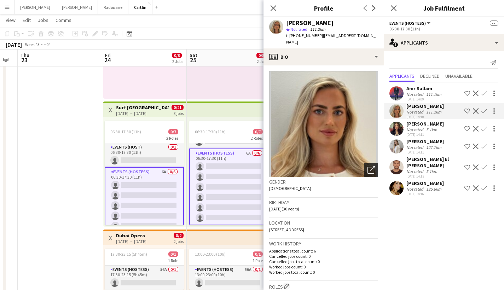
click at [367, 166] on icon "Open photos pop-in" at bounding box center [370, 169] width 7 height 7
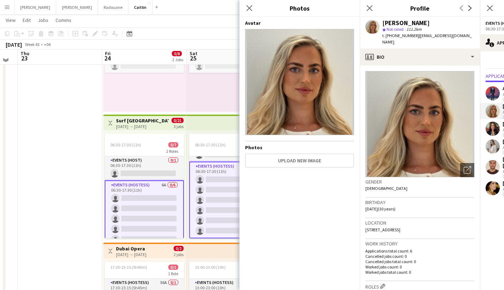
scroll to position [94, 0]
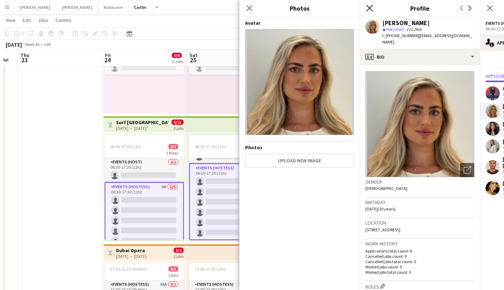
click at [370, 9] on icon "Close pop-in" at bounding box center [369, 8] width 7 height 7
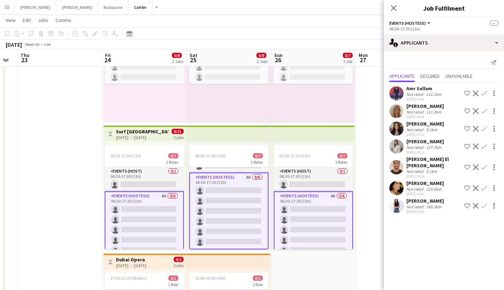
scroll to position [85, 0]
click at [408, 138] on div "Amr Sallam Not rated 111.1km [DATE] 14:09 Shortlist crew Decline Confirm [PERSO…" at bounding box center [444, 166] width 120 height 168
click at [408, 144] on div "[PERSON_NAME]" at bounding box center [424, 141] width 37 height 6
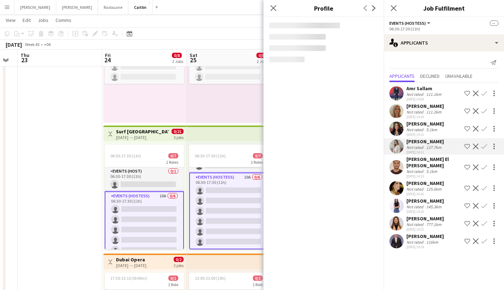
click at [412, 169] on div "Not rated" at bounding box center [415, 171] width 18 height 5
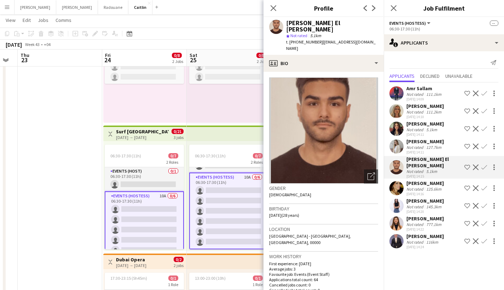
click at [414, 186] on div "Not rated" at bounding box center [415, 188] width 18 height 5
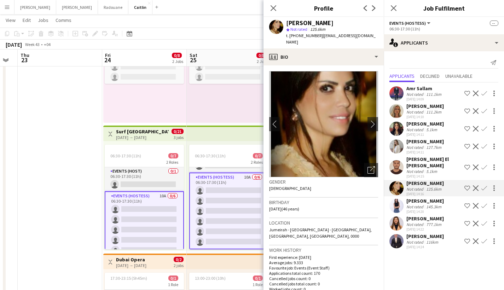
click at [411, 222] on div "Not rated" at bounding box center [415, 224] width 18 height 5
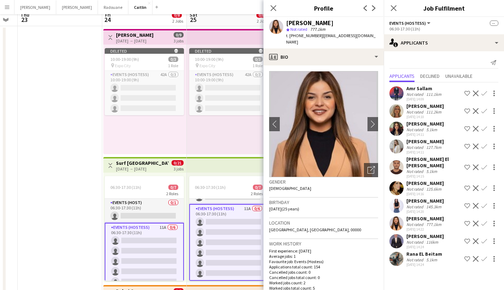
scroll to position [0, 0]
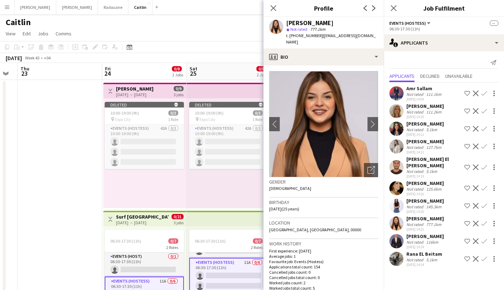
click at [425, 257] on div "5.1km" at bounding box center [432, 259] width 14 height 5
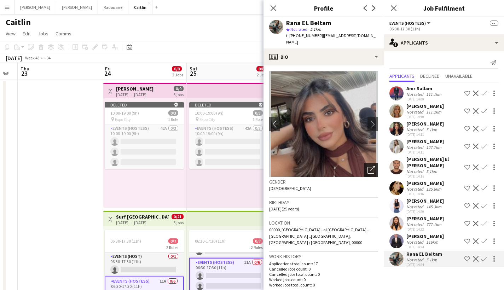
click at [367, 166] on icon "Open photos pop-in" at bounding box center [370, 169] width 7 height 7
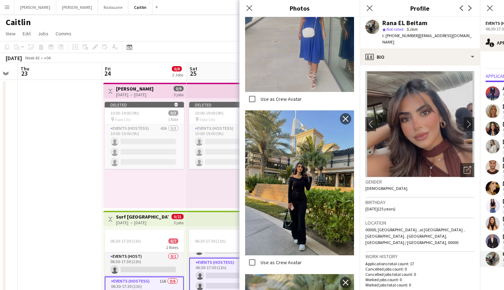
scroll to position [2301, 0]
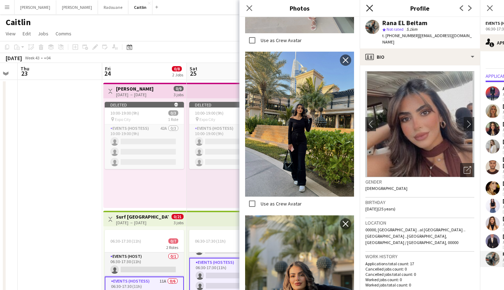
click at [368, 10] on icon at bounding box center [369, 8] width 7 height 7
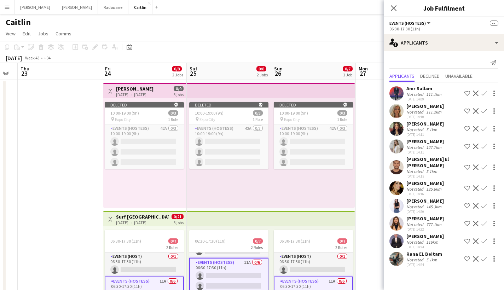
click at [414, 180] on div "[PERSON_NAME]" at bounding box center [424, 183] width 37 height 6
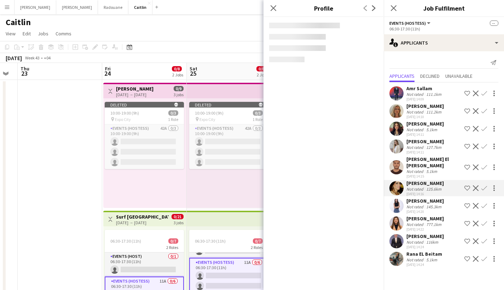
click at [418, 154] on div "[DATE] 14:11" at bounding box center [424, 152] width 37 height 5
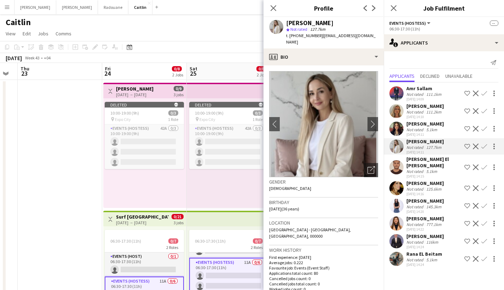
click at [411, 121] on div "[PERSON_NAME]" at bounding box center [424, 124] width 37 height 6
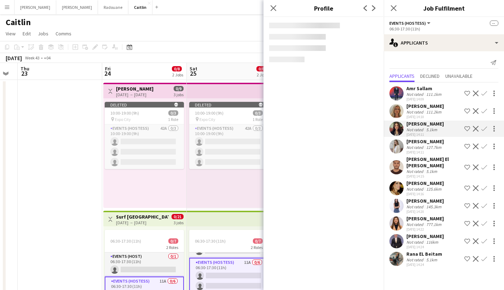
click at [412, 115] on div "[DATE] 14:10" at bounding box center [424, 117] width 37 height 5
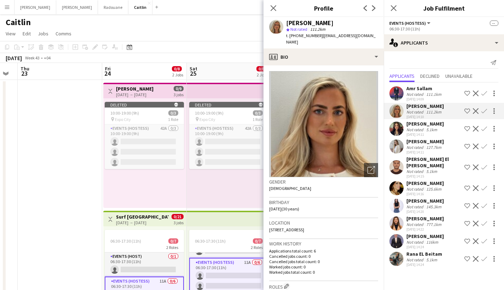
click at [417, 86] on div "Amr Sallam" at bounding box center [424, 88] width 36 height 6
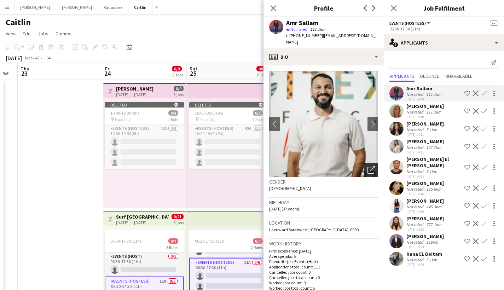
click at [367, 167] on div "Open photos pop-in" at bounding box center [371, 170] width 14 height 14
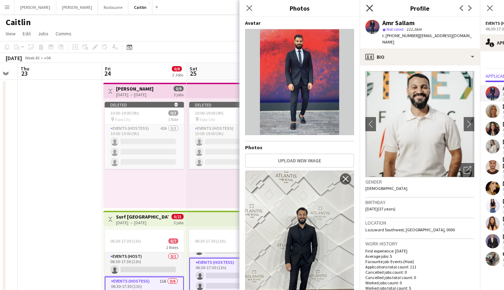
click at [371, 8] on icon "Close pop-in" at bounding box center [369, 8] width 7 height 7
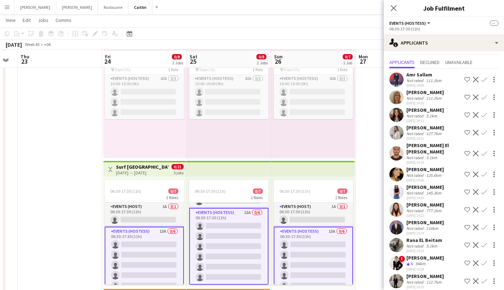
scroll to position [51, 0]
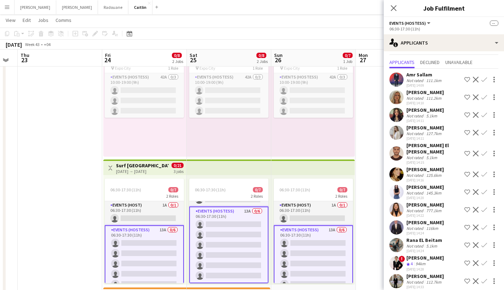
click at [423, 261] on div "94km" at bounding box center [420, 264] width 13 height 6
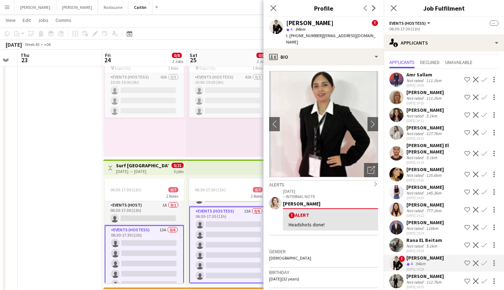
click at [424, 249] on div "[DATE] 14:24" at bounding box center [424, 251] width 36 height 5
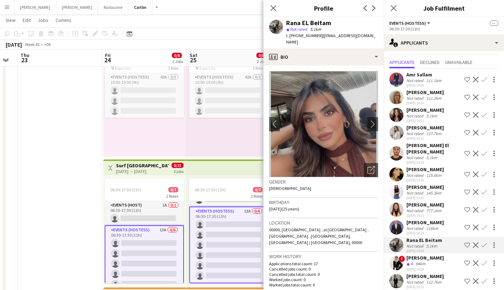
click at [418, 226] on div "Not rated" at bounding box center [415, 228] width 18 height 5
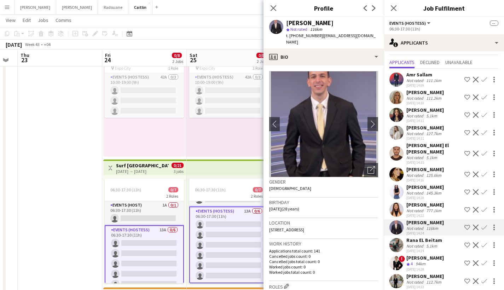
click at [414, 208] on div "Not rated" at bounding box center [415, 210] width 18 height 5
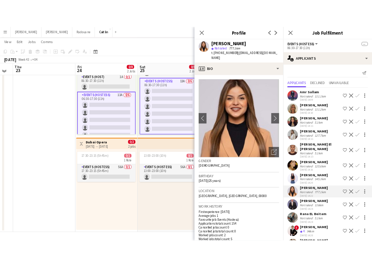
scroll to position [178, 0]
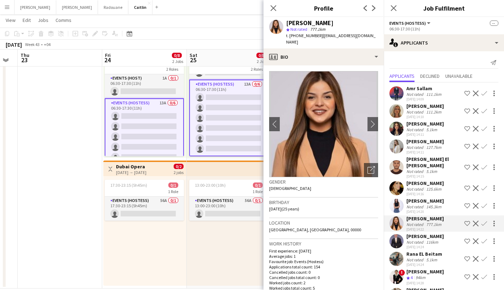
click at [271, 8] on icon "Close pop-in" at bounding box center [274, 8] width 6 height 6
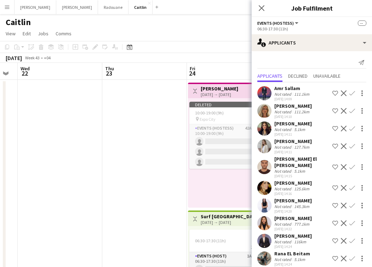
scroll to position [36, 0]
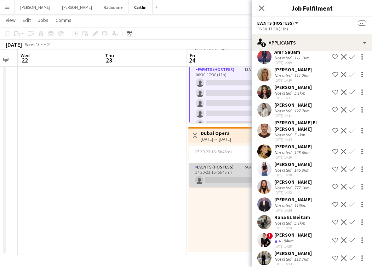
click at [226, 165] on app-card-role "Events (Hostess) 56A 0/1 17:30-23:15 (5h45m) single-neutral-actions" at bounding box center [228, 175] width 79 height 24
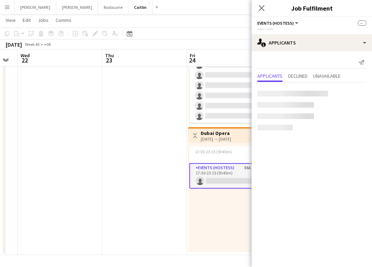
scroll to position [211, 0]
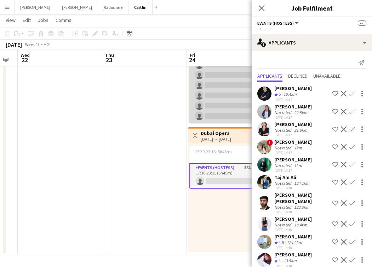
click at [211, 115] on app-card-role "Events (Hostess) 13A 0/6 06:30-17:30 (11h) single-neutral-actions single-neutra…" at bounding box center [228, 85] width 79 height 75
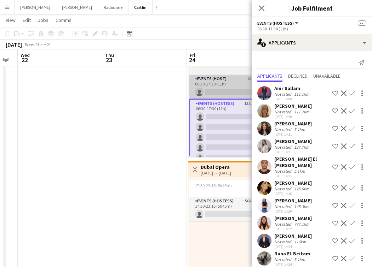
scroll to position [176, 0]
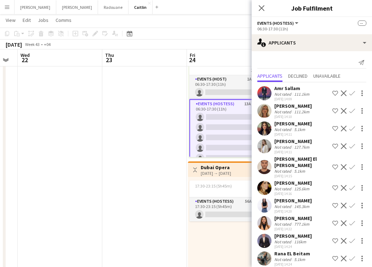
click at [239, 75] on div "Events (Host) 1A 0/1 06:30-17:30 (11h) single-neutral-actions Events (Hostess) …" at bounding box center [228, 116] width 79 height 82
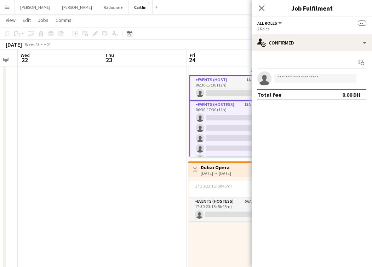
click at [228, 89] on app-card-role "Events (Host) 1A 0/1 06:30-17:30 (11h) single-neutral-actions" at bounding box center [228, 87] width 79 height 25
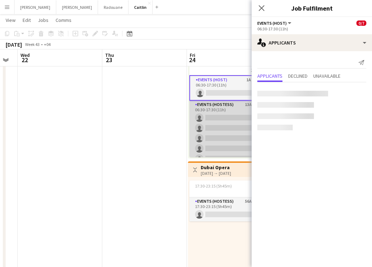
click at [216, 128] on app-card-role "Events (Hostess) 13A 0/6 06:30-17:30 (11h) single-neutral-actions single-neutra…" at bounding box center [228, 138] width 79 height 75
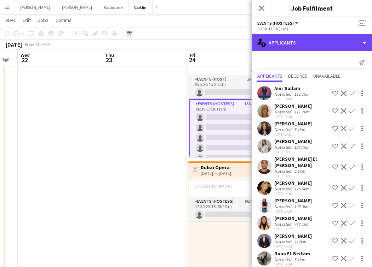
drag, startPoint x: 295, startPoint y: 42, endPoint x: 302, endPoint y: 81, distance: 38.9
click at [295, 42] on div "single-neutral-actions-information Applicants" at bounding box center [311, 42] width 120 height 17
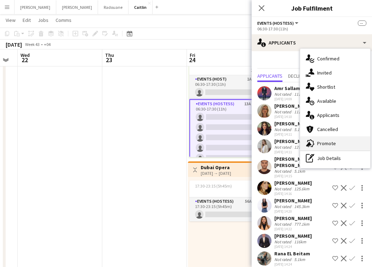
click at [321, 147] on div "advertising-megaphone Promote" at bounding box center [335, 144] width 70 height 14
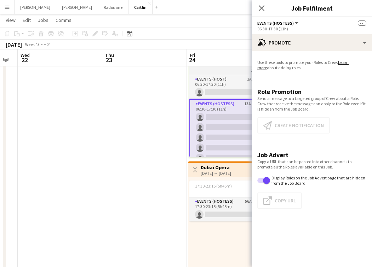
click at [228, 118] on app-card-role "Events (Hostess) 13A 0/6 06:30-17:30 (11h) single-neutral-actions single-neutra…" at bounding box center [228, 137] width 79 height 77
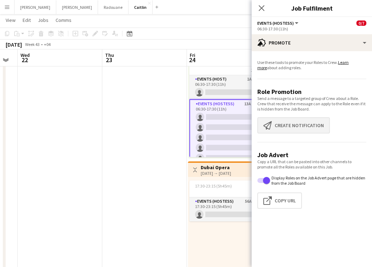
click at [297, 126] on button "Create notification Create notification" at bounding box center [293, 125] width 72 height 16
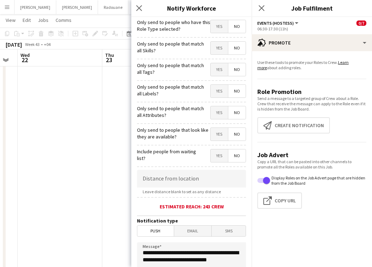
scroll to position [122, 0]
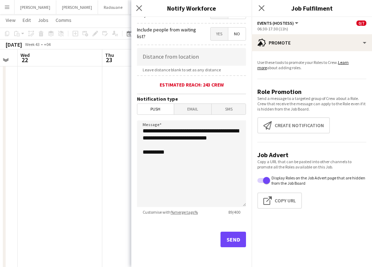
click at [223, 246] on button "Send" at bounding box center [232, 240] width 25 height 16
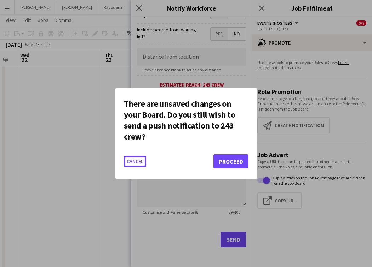
scroll to position [0, 0]
click at [236, 162] on button "Proceed" at bounding box center [230, 162] width 35 height 14
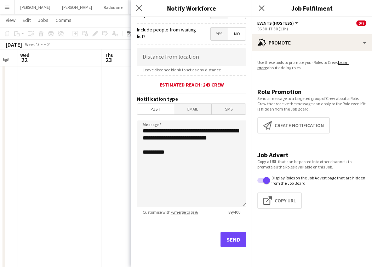
scroll to position [179, 0]
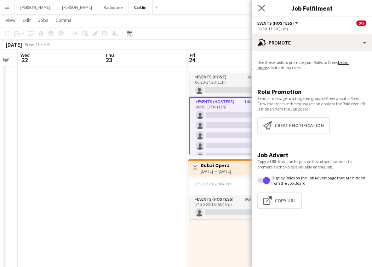
click at [265, 8] on app-icon "Close pop-in" at bounding box center [261, 8] width 10 height 10
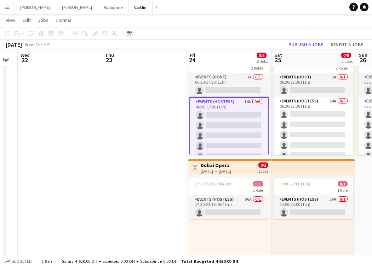
click at [234, 113] on app-card-role "Events (Hostess) 14A 0/6 06:30-17:30 (11h) single-neutral-actions single-neutra…" at bounding box center [228, 135] width 79 height 77
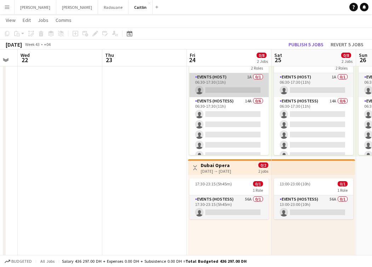
click at [245, 78] on app-card-role "Events (Host) 1A 0/1 06:30-17:30 (11h) single-neutral-actions" at bounding box center [228, 85] width 79 height 24
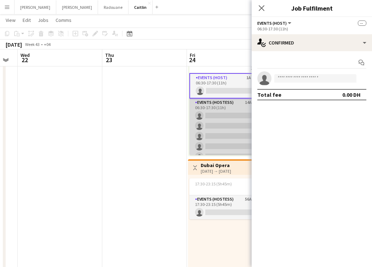
click at [233, 104] on app-card-role "Events (Hostess) 14A 0/6 06:30-17:30 (11h) single-neutral-actions single-neutra…" at bounding box center [228, 136] width 79 height 75
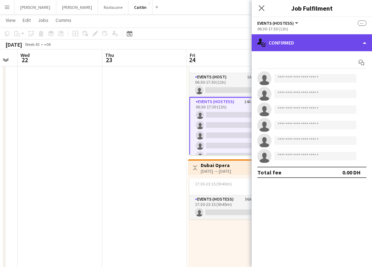
click at [296, 46] on div "single-neutral-actions-check-2 Confirmed" at bounding box center [311, 42] width 120 height 17
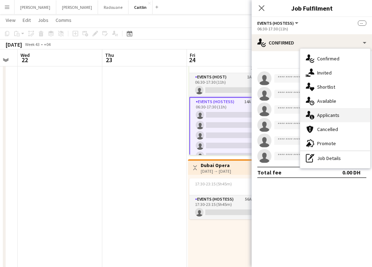
click at [322, 119] on div "single-neutral-actions-information Applicants" at bounding box center [335, 115] width 70 height 14
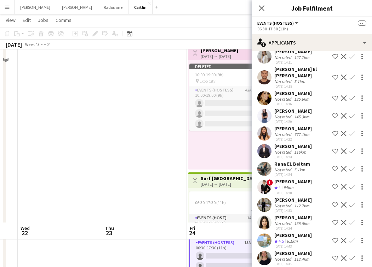
scroll to position [211, 0]
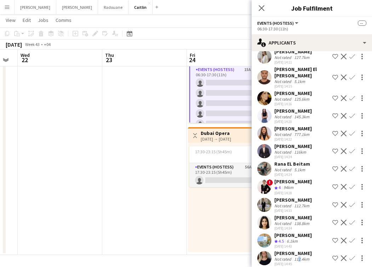
click at [297, 257] on div "112.4km" at bounding box center [301, 259] width 18 height 5
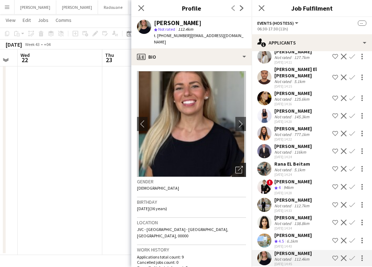
click at [237, 168] on div "Open photos pop-in" at bounding box center [239, 170] width 14 height 14
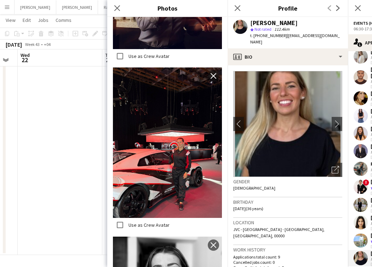
scroll to position [1169, 0]
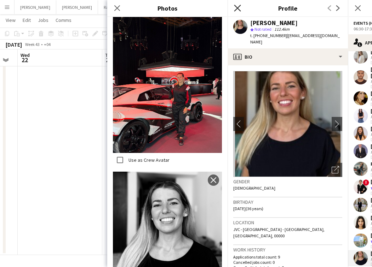
click at [236, 11] on icon "Close pop-in" at bounding box center [237, 8] width 7 height 7
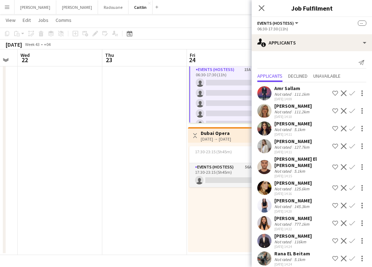
scroll to position [90, 0]
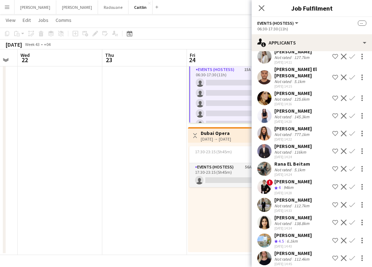
click at [291, 161] on div "Rana EL Beitam" at bounding box center [292, 164] width 36 height 6
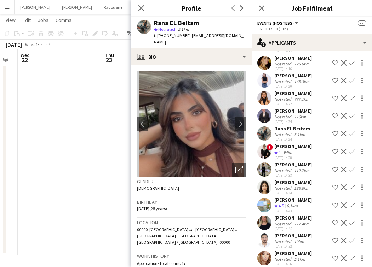
scroll to position [0, 0]
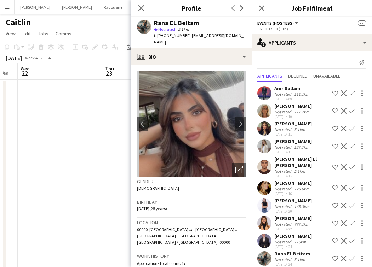
click at [135, 8] on div "Close pop-in" at bounding box center [141, 8] width 20 height 16
click at [142, 9] on icon "Close pop-in" at bounding box center [141, 8] width 7 height 7
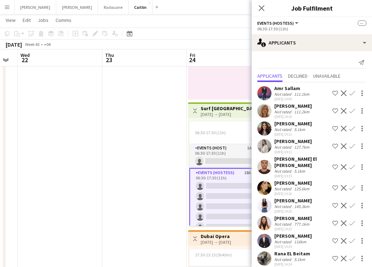
click at [299, 131] on div "5.1km" at bounding box center [299, 129] width 14 height 5
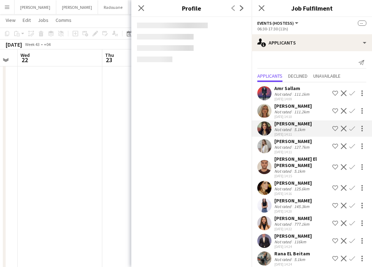
click at [299, 110] on div "111.2km" at bounding box center [301, 111] width 18 height 5
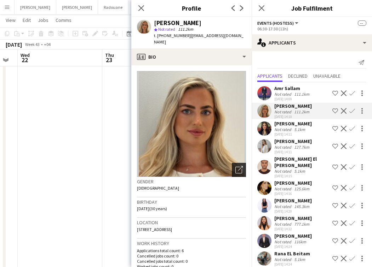
click at [236, 166] on icon "Open photos pop-in" at bounding box center [238, 169] width 7 height 7
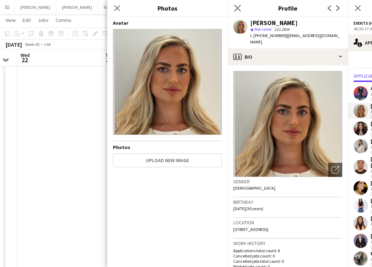
click at [234, 12] on app-icon "Close pop-in" at bounding box center [237, 8] width 10 height 10
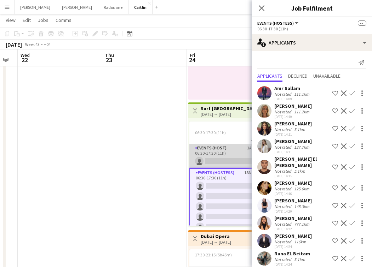
click at [219, 151] on app-card-role "Events (Host) 1A 0/1 06:30-17:30 (11h) single-neutral-actions" at bounding box center [228, 156] width 79 height 24
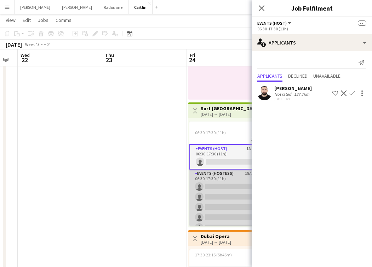
click at [207, 187] on app-card-role "Events (Hostess) 18A 0/6 06:30-17:30 (11h) single-neutral-actions single-neutra…" at bounding box center [228, 207] width 79 height 75
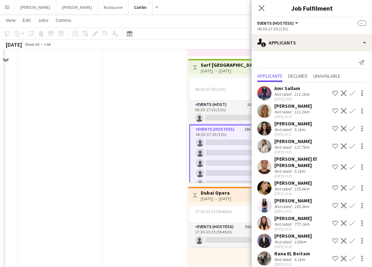
scroll to position [66, 0]
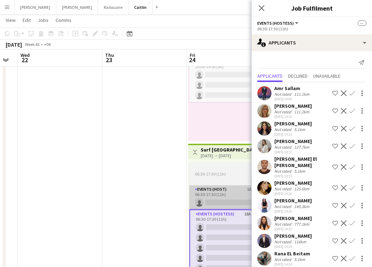
click at [230, 188] on app-card-role "Events (Host) 1A 0/1 06:30-17:30 (11h) single-neutral-actions" at bounding box center [228, 198] width 79 height 24
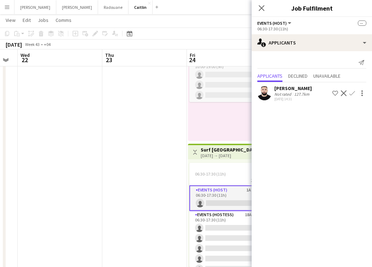
click at [283, 100] on div "[DATE] 14:31" at bounding box center [292, 99] width 37 height 5
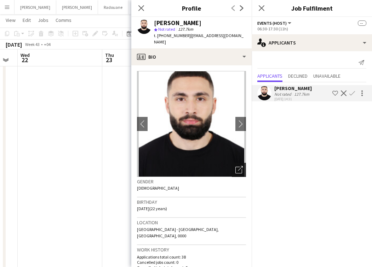
click at [235, 166] on icon "Open photos pop-in" at bounding box center [238, 169] width 7 height 7
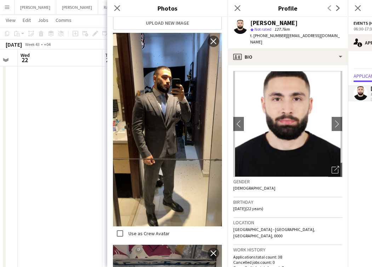
scroll to position [0, 0]
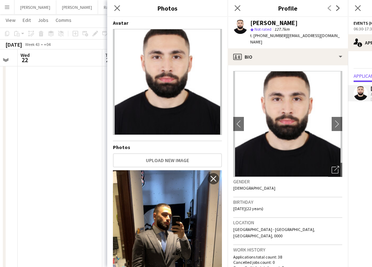
click at [233, 3] on div "Close pop-in" at bounding box center [237, 8] width 20 height 16
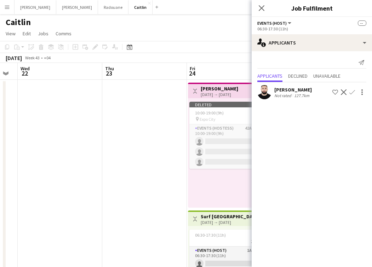
click at [256, 14] on div "Close pop-in" at bounding box center [261, 8] width 20 height 16
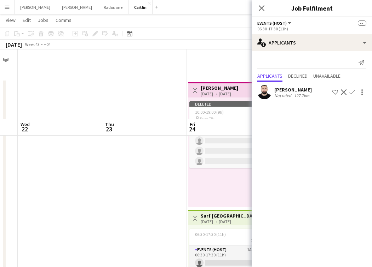
scroll to position [69, 0]
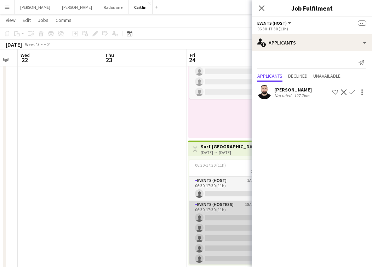
click at [226, 209] on app-card-role "Events (Hostess) 18A 0/6 06:30-17:30 (11h) single-neutral-actions single-neutra…" at bounding box center [228, 238] width 79 height 75
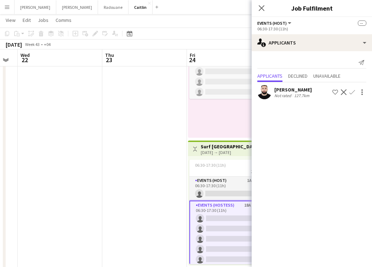
click at [226, 212] on app-card-role "Events (Hostess) 18A 0/6 06:30-17:30 (11h) single-neutral-actions single-neutra…" at bounding box center [228, 239] width 79 height 77
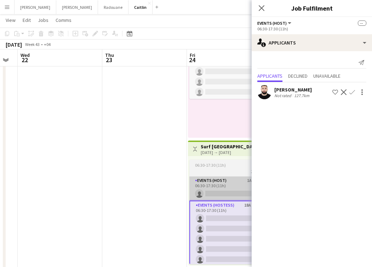
click at [222, 187] on app-card-role "Events (Host) 1A 0/1 06:30-17:30 (11h) single-neutral-actions" at bounding box center [228, 189] width 79 height 24
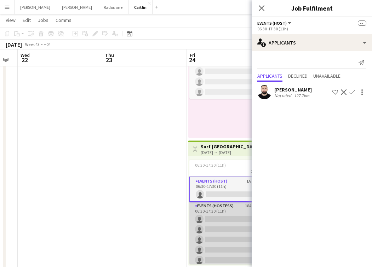
click at [223, 207] on app-card-role "Events (Hostess) 18A 0/6 06:30-17:30 (11h) single-neutral-actions single-neutra…" at bounding box center [228, 239] width 79 height 75
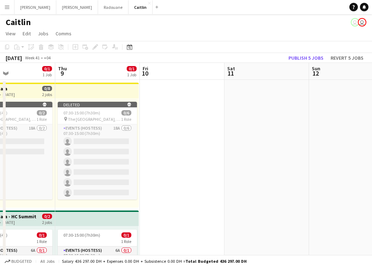
drag, startPoint x: 304, startPoint y: 149, endPoint x: 48, endPoint y: 191, distance: 260.2
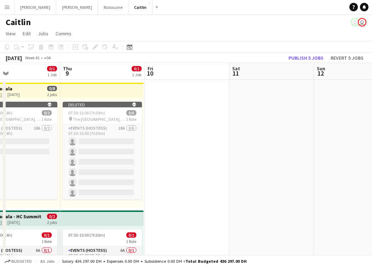
click at [48, 191] on app-calendar-viewport "Sat 4 0/2 2 Jobs Sun 5 0/1 1 Job Mon 6 Tue 7 Wed 8 0/1 1 Job Thu 9 0/1 1 Job Fr…" at bounding box center [186, 201] width 372 height 276
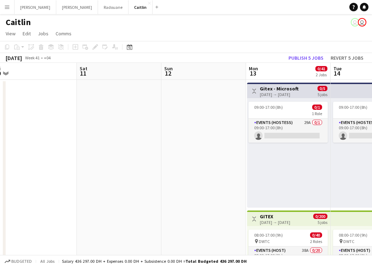
drag, startPoint x: 304, startPoint y: 165, endPoint x: 64, endPoint y: 189, distance: 241.3
click at [35, 200] on app-calendar-viewport "Tue 7 Wed 8 0/1 1 Job Thu 9 0/1 1 Job Fri 10 Sat 11 Sun 12 Mon 13 0/41 2 Jobs T…" at bounding box center [186, 201] width 372 height 276
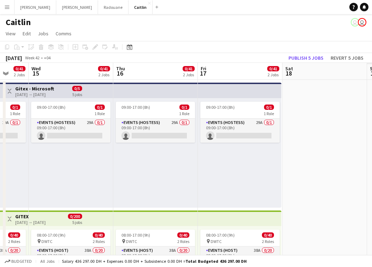
drag, startPoint x: 248, startPoint y: 151, endPoint x: 33, endPoint y: 182, distance: 217.3
click at [35, 183] on app-calendar-viewport "Sat 11 Sun 12 Mon 13 0/41 2 Jobs Tue 14 0/41 2 Jobs Wed 15 0/41 2 Jobs Thu 16 0…" at bounding box center [186, 201] width 372 height 276
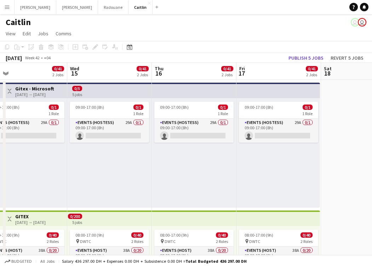
drag, startPoint x: 291, startPoint y: 175, endPoint x: 56, endPoint y: 208, distance: 237.8
click at [56, 208] on app-calendar-viewport "Sun 12 Mon 13 0/41 2 Jobs Tue 14 0/41 2 Jobs Wed 15 0/41 2 Jobs Thu 16 0/41 2 J…" at bounding box center [186, 201] width 372 height 276
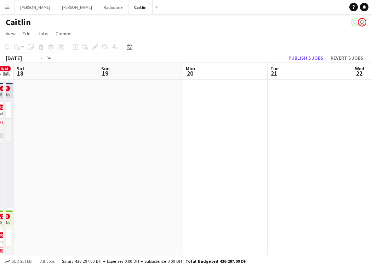
drag, startPoint x: 343, startPoint y: 185, endPoint x: 48, endPoint y: 204, distance: 295.9
click at [47, 204] on app-calendar-viewport "Tue 14 0/41 2 Jobs Wed 15 0/41 2 Jobs Thu 16 0/41 2 Jobs Fri 17 0/41 2 Jobs Sat…" at bounding box center [186, 201] width 372 height 276
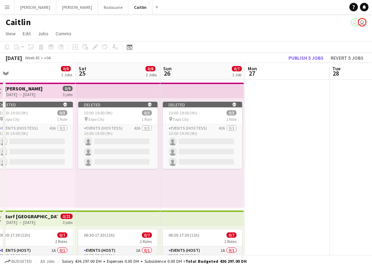
click at [47, 188] on app-calendar-viewport "Tue 21 Wed 22 Thu 23 Fri 24 0/8 2 Jobs Sat 25 0/8 2 Jobs Sun 26 0/7 1 Job Mon 2…" at bounding box center [186, 265] width 372 height 404
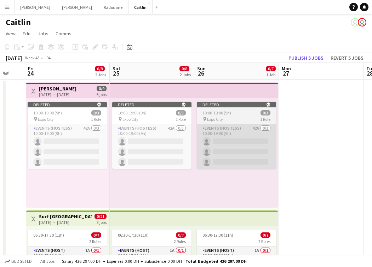
drag, startPoint x: 182, startPoint y: 173, endPoint x: 291, endPoint y: 164, distance: 108.9
click at [291, 164] on app-calendar-viewport "Tue 21 Wed 22 Thu 23 Fri 24 0/8 2 Jobs Sat 25 0/8 2 Jobs Sun 26 0/7 1 Job Mon 2…" at bounding box center [186, 265] width 372 height 404
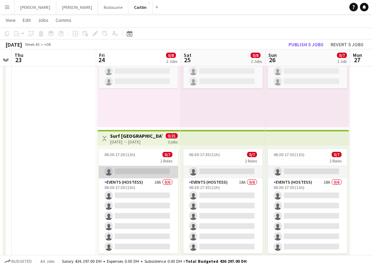
scroll to position [0, 0]
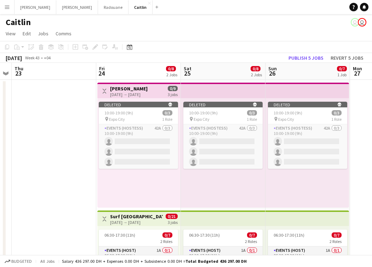
click at [106, 92] on app-icon "Toggle View" at bounding box center [104, 91] width 5 height 5
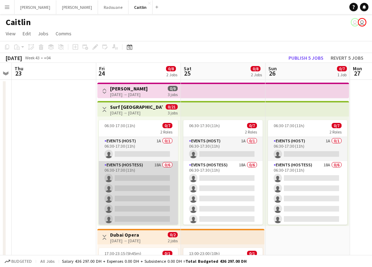
click at [158, 188] on app-card-role "Events (Hostess) 18A 0/6 06:30-17:30 (11h) single-neutral-actions single-neutra…" at bounding box center [138, 198] width 79 height 75
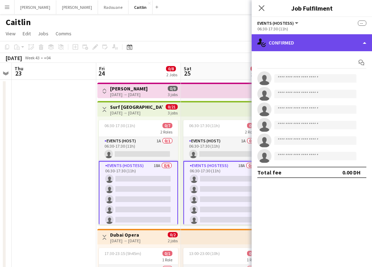
click at [300, 48] on div "single-neutral-actions-check-2 Confirmed" at bounding box center [311, 42] width 120 height 17
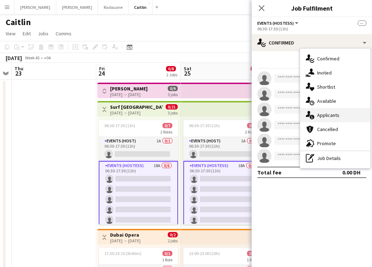
click at [333, 116] on span "Applicants" at bounding box center [328, 115] width 22 height 6
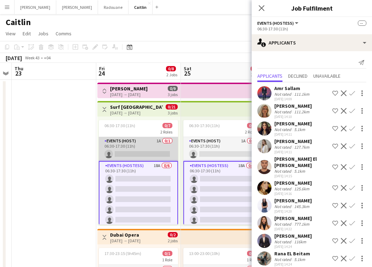
click at [136, 144] on app-card-role "Events (Host) 1A 0/1 06:30-17:30 (11h) single-neutral-actions" at bounding box center [138, 149] width 79 height 24
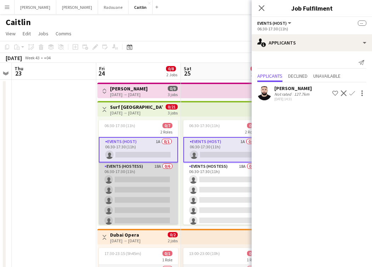
click at [140, 195] on app-card-role "Events (Hostess) 18A 0/6 06:30-17:30 (11h) single-neutral-actions single-neutra…" at bounding box center [138, 200] width 79 height 75
